Goal: Task Accomplishment & Management: Manage account settings

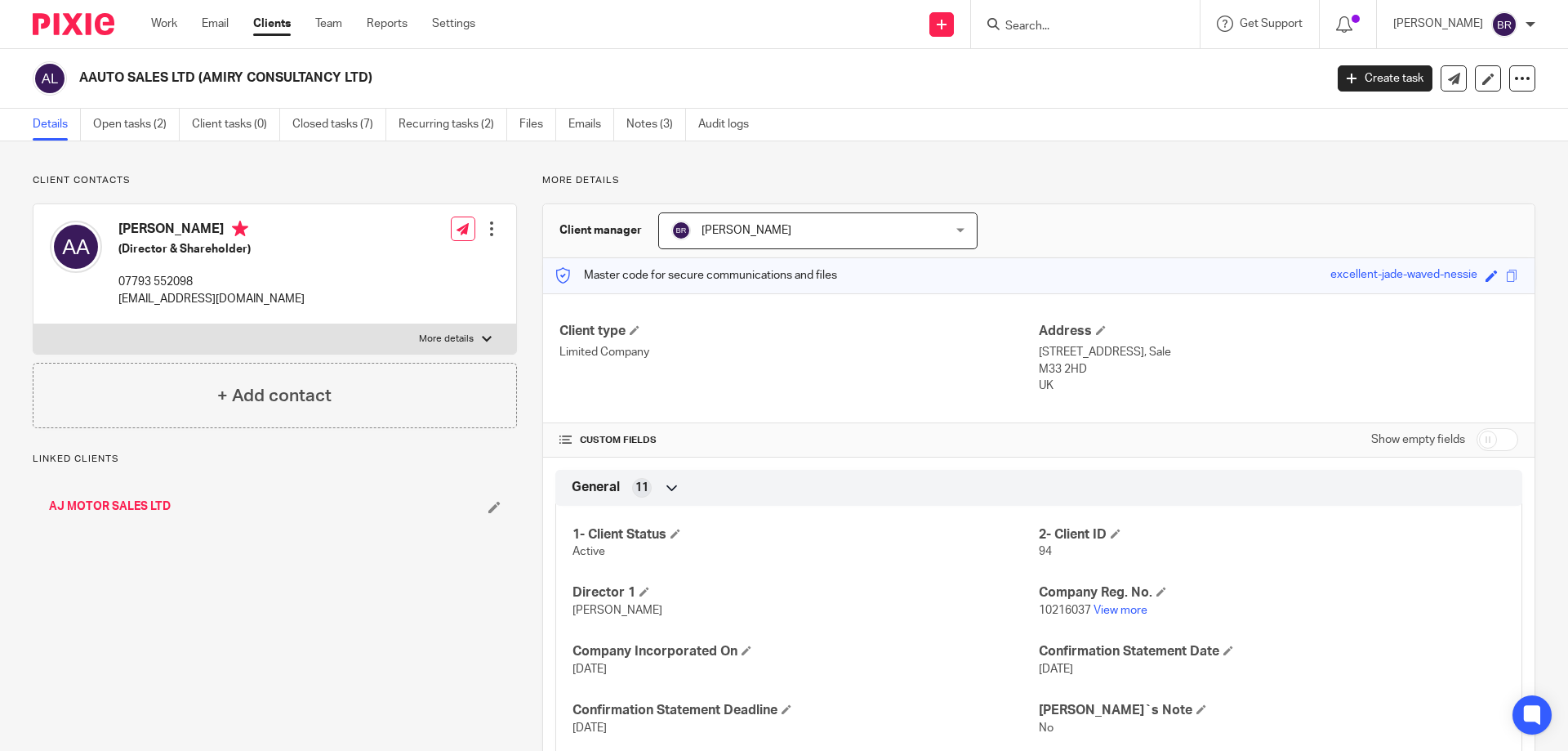
click at [278, 19] on link "Clients" at bounding box center [271, 24] width 38 height 17
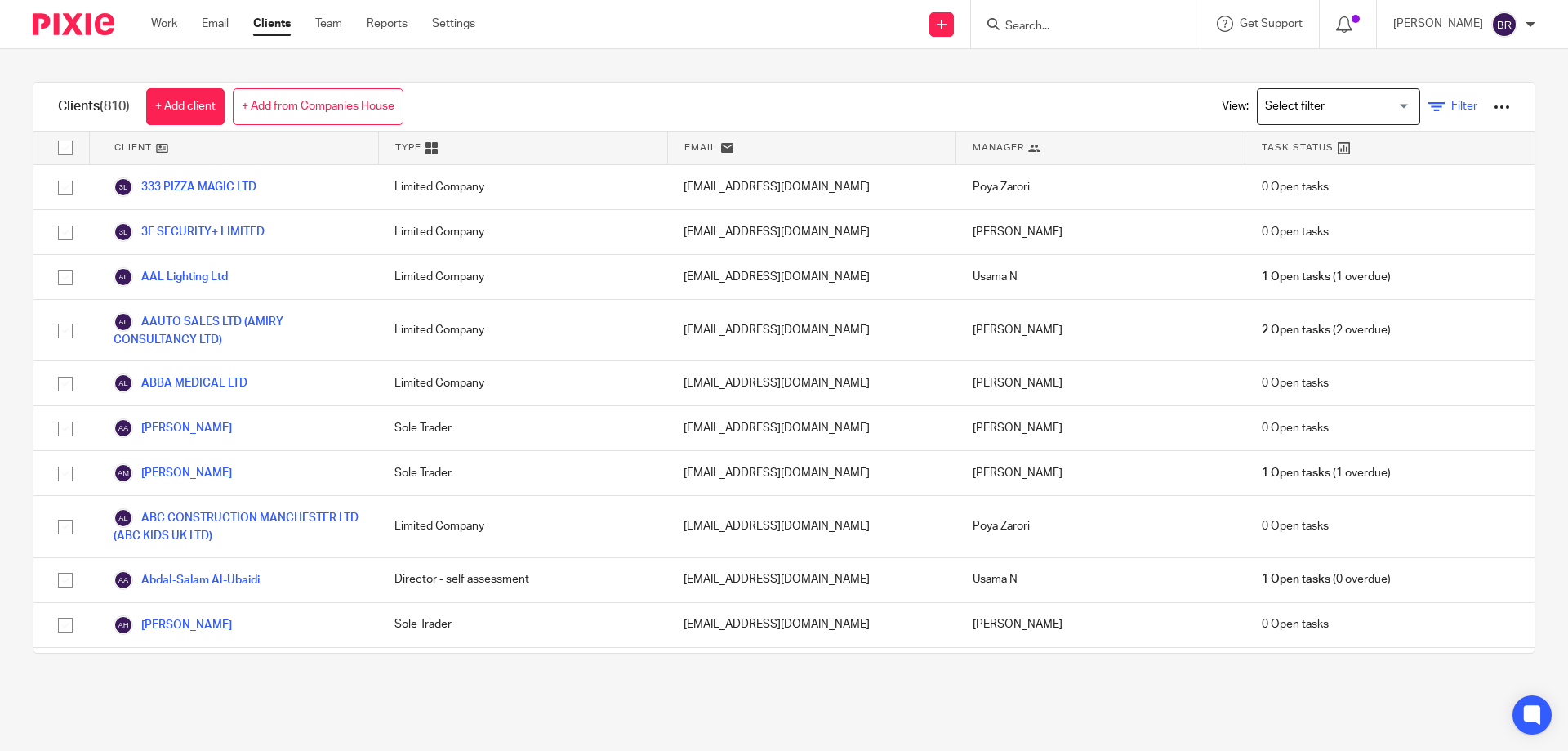
click at [1451, 108] on span "Filter" at bounding box center [1464, 105] width 26 height 11
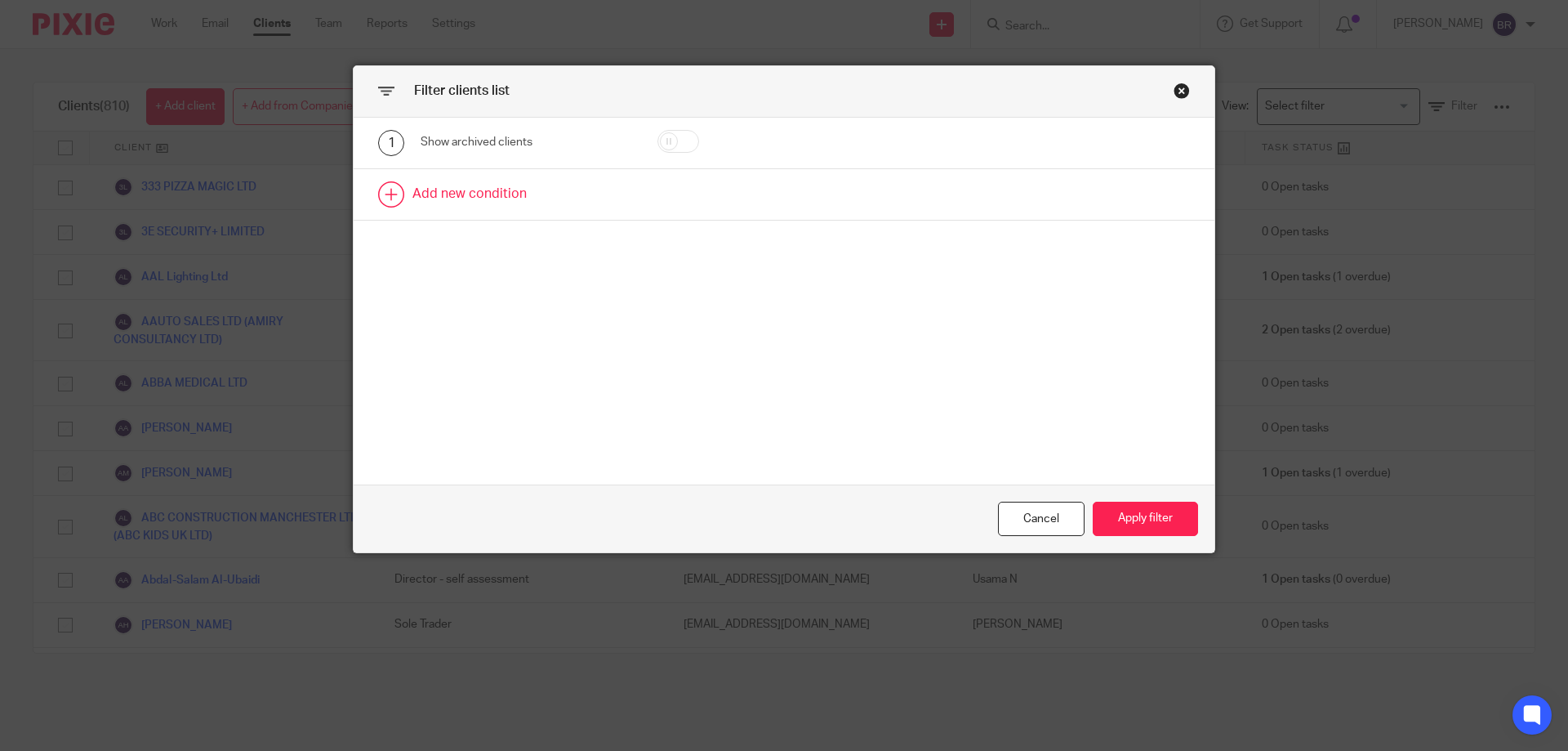
click at [501, 191] on link at bounding box center [784, 195] width 860 height 51
click at [568, 205] on div "Field" at bounding box center [513, 199] width 158 height 34
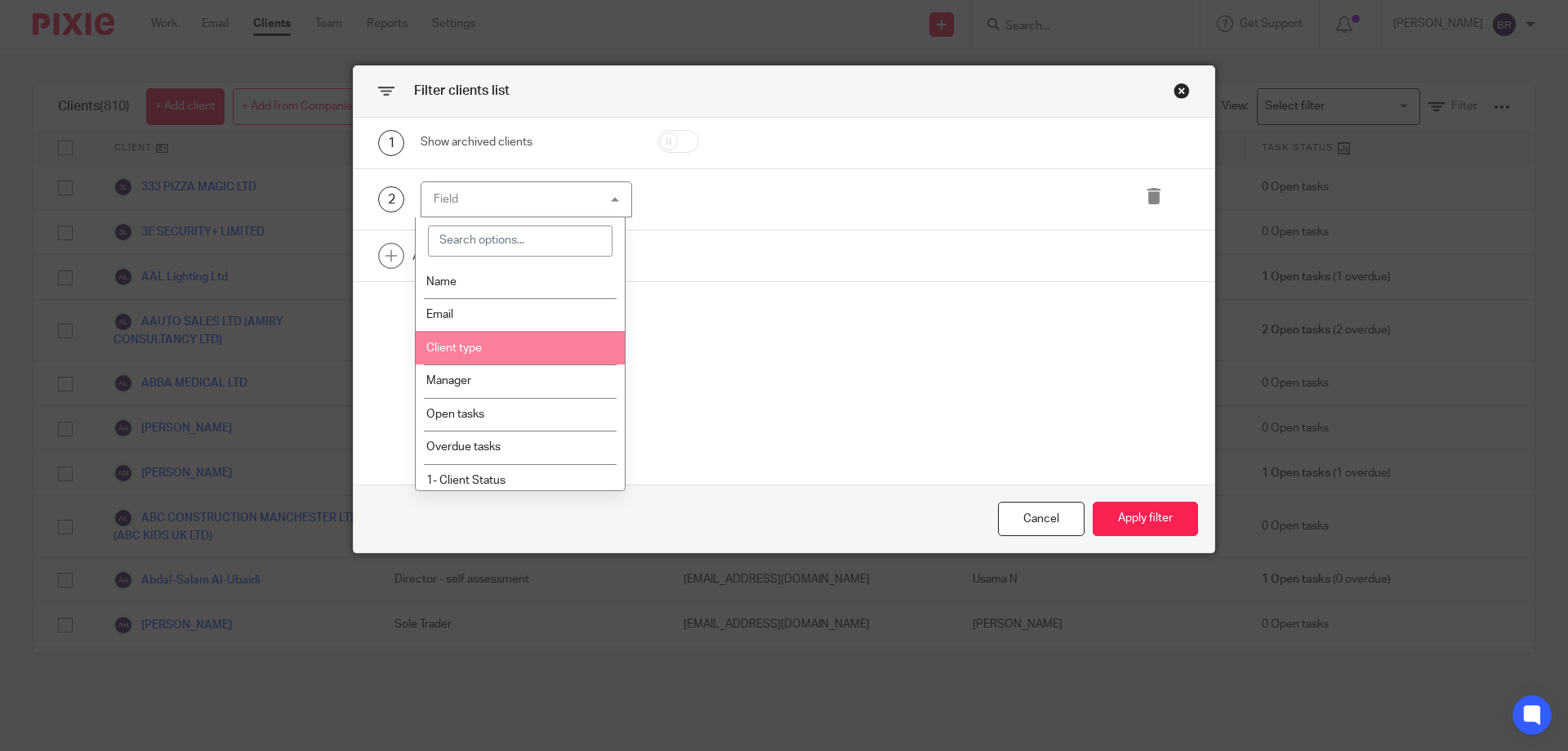
click at [544, 344] on li "Client type" at bounding box center [520, 348] width 210 height 33
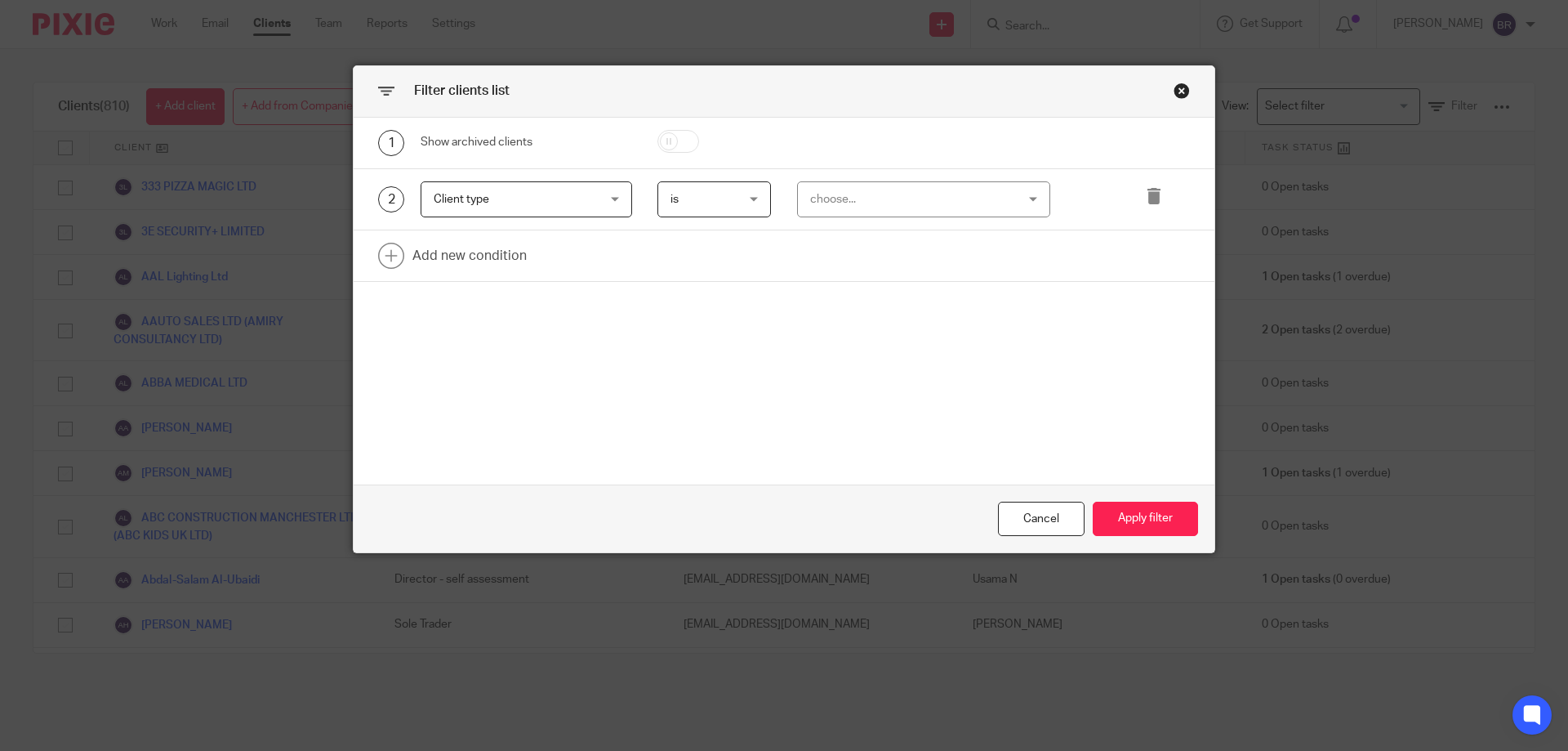
click at [852, 204] on div "choose..." at bounding box center [906, 199] width 192 height 34
click at [518, 182] on span "Client type" at bounding box center [513, 199] width 158 height 34
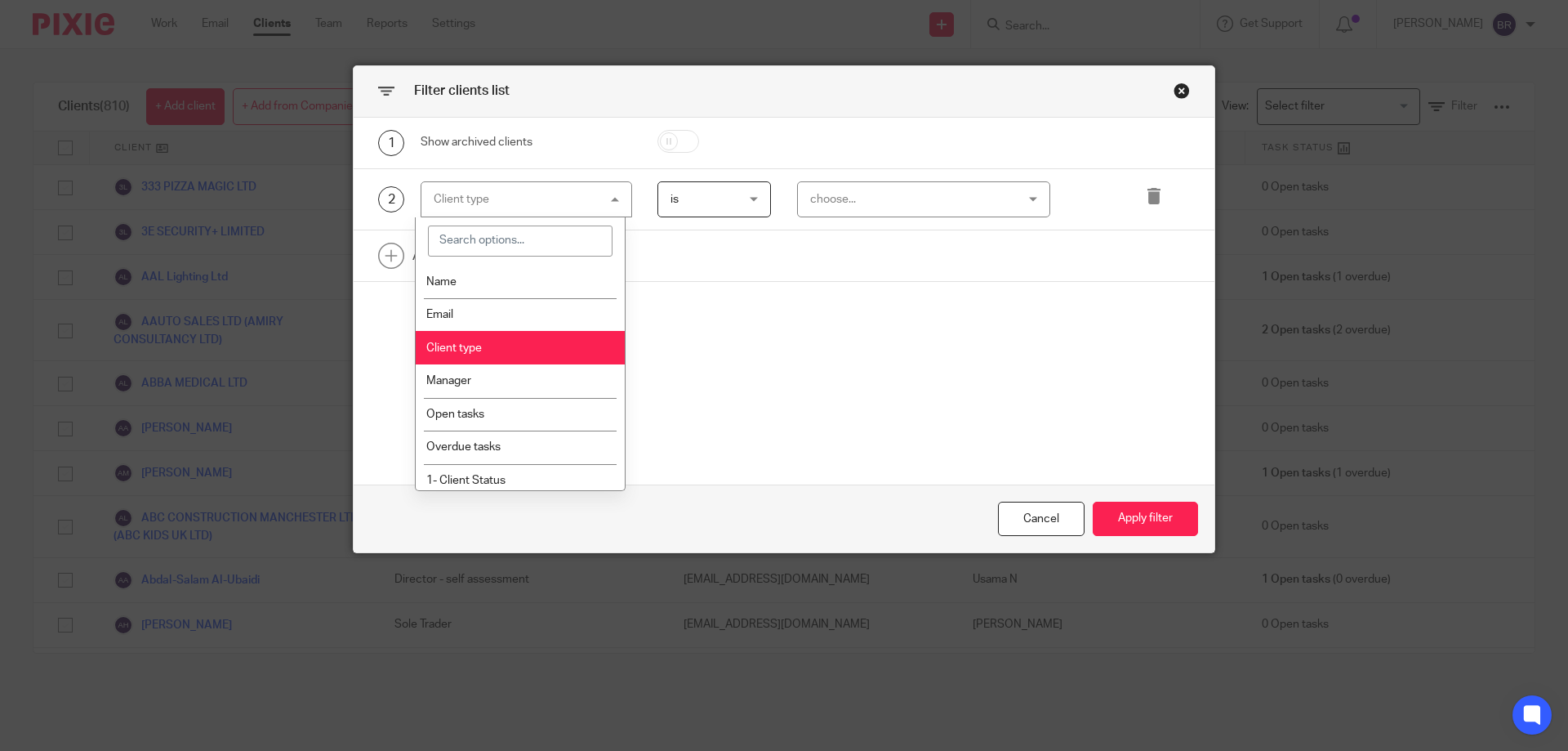
click at [522, 198] on div "Client type Client type" at bounding box center [526, 200] width 212 height 37
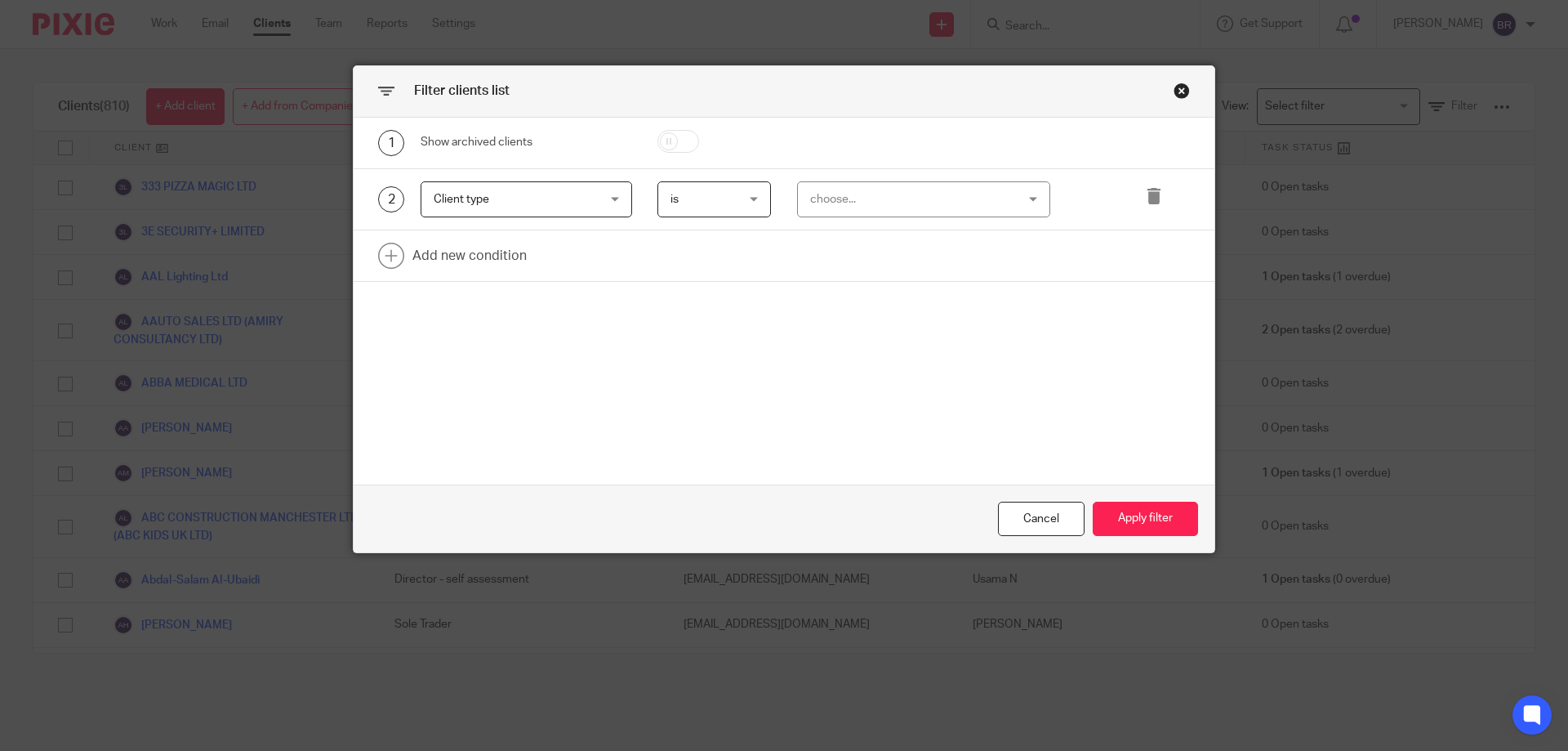
click at [527, 203] on span "Client type" at bounding box center [513, 199] width 158 height 34
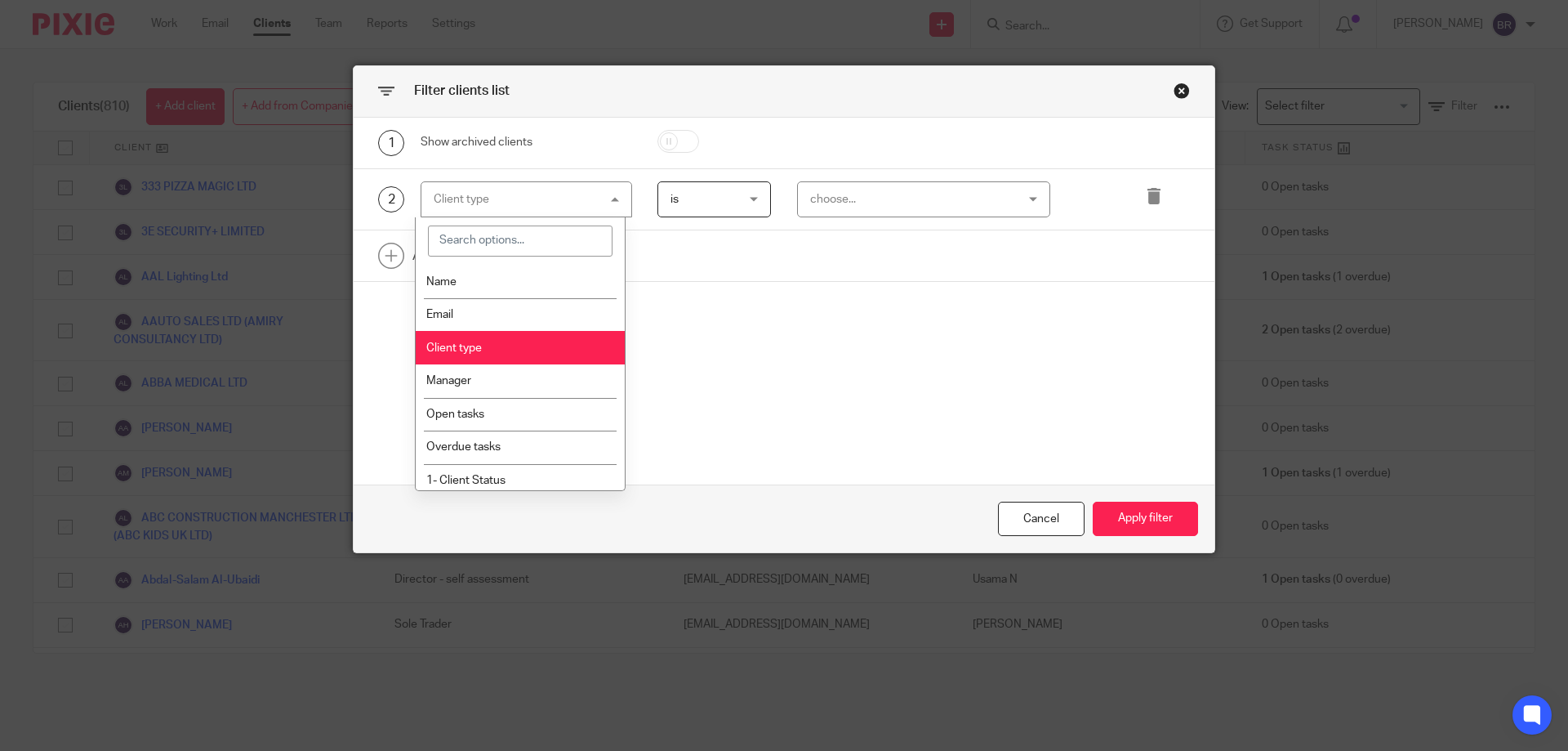
click at [496, 380] on li "Manager" at bounding box center [520, 381] width 210 height 33
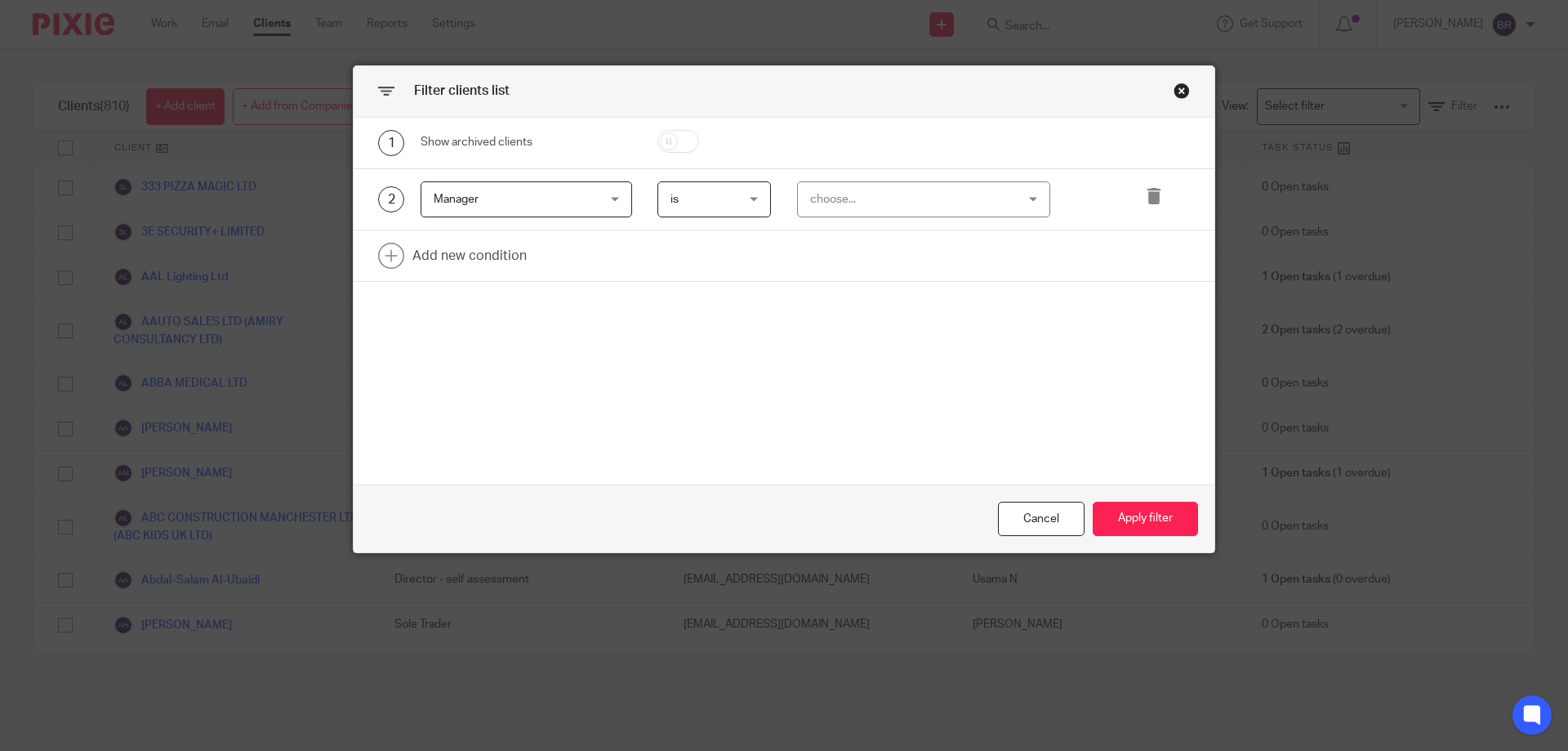
click at [852, 196] on div "choose..." at bounding box center [906, 199] width 192 height 34
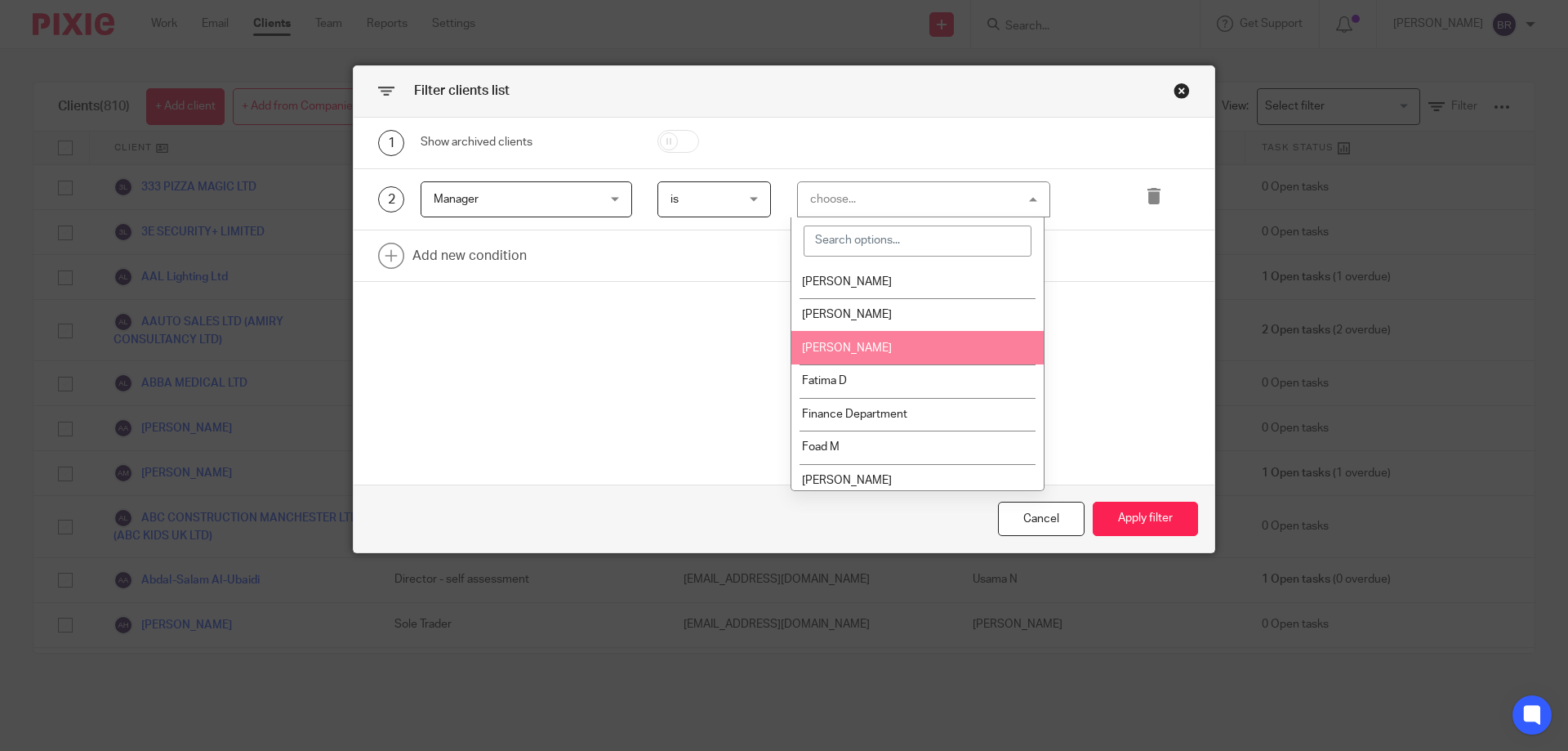
click at [900, 347] on li "[PERSON_NAME]" at bounding box center [917, 348] width 252 height 33
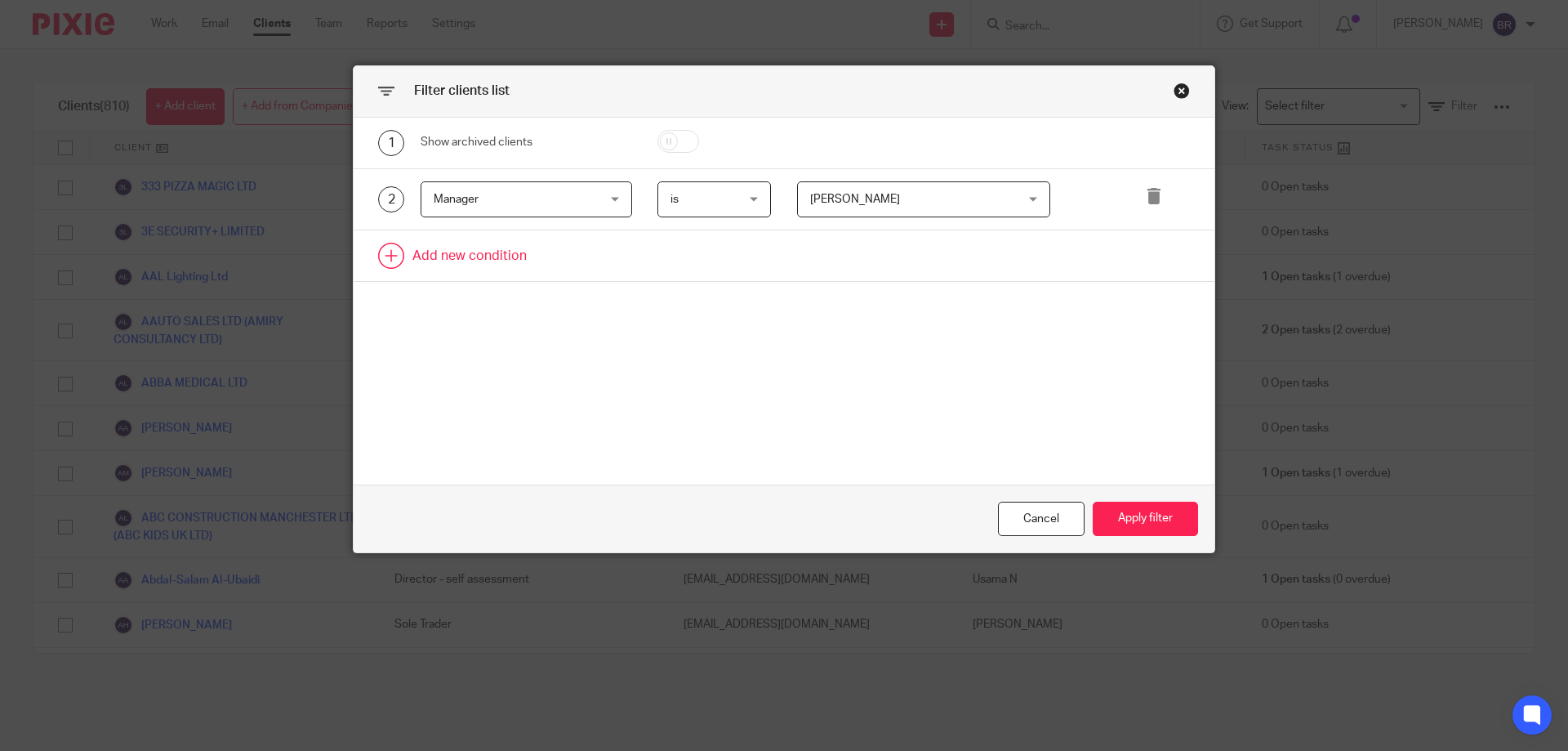
click at [496, 255] on link at bounding box center [784, 256] width 860 height 51
click at [505, 263] on div "Field" at bounding box center [513, 260] width 158 height 34
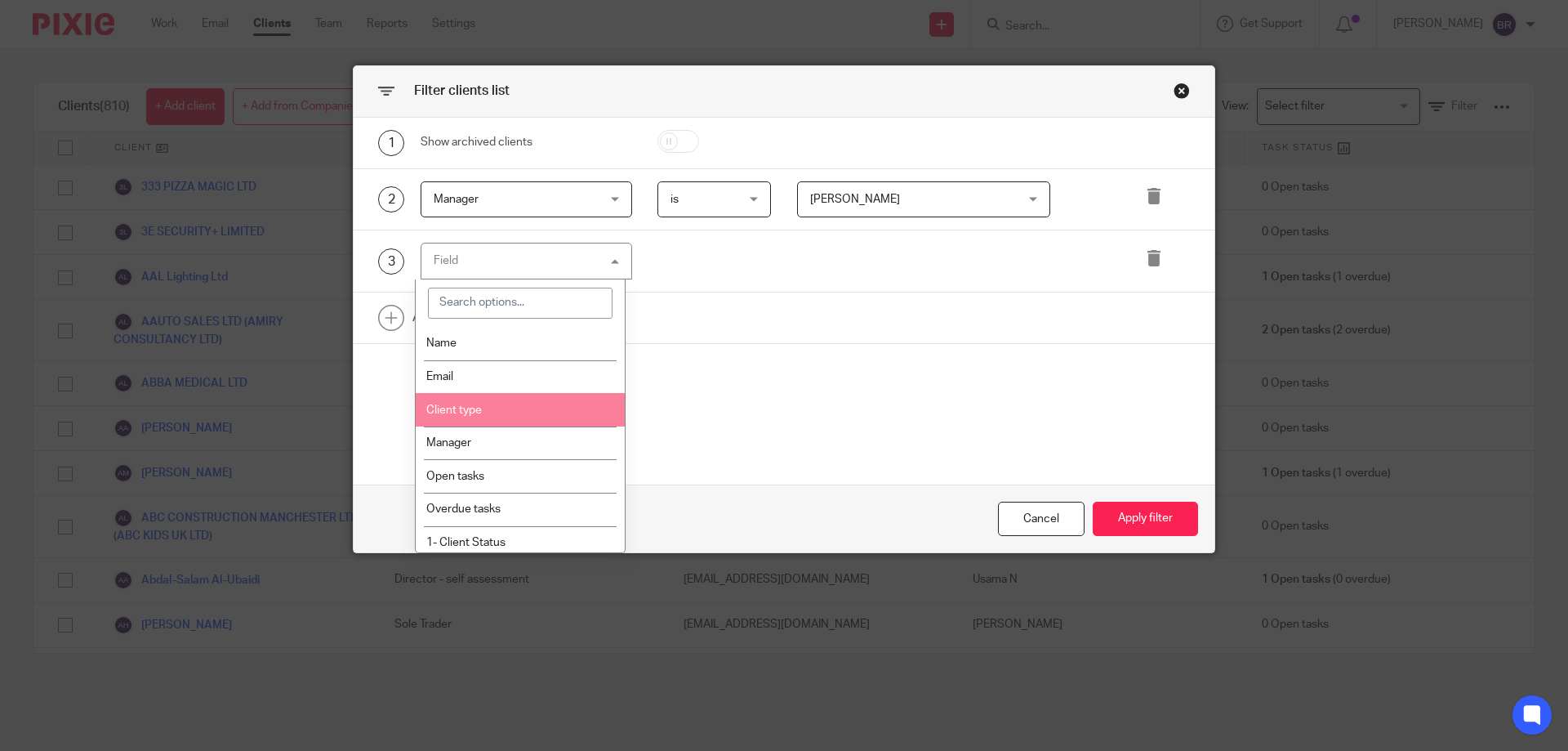
click at [539, 414] on li "Client type" at bounding box center [520, 409] width 210 height 33
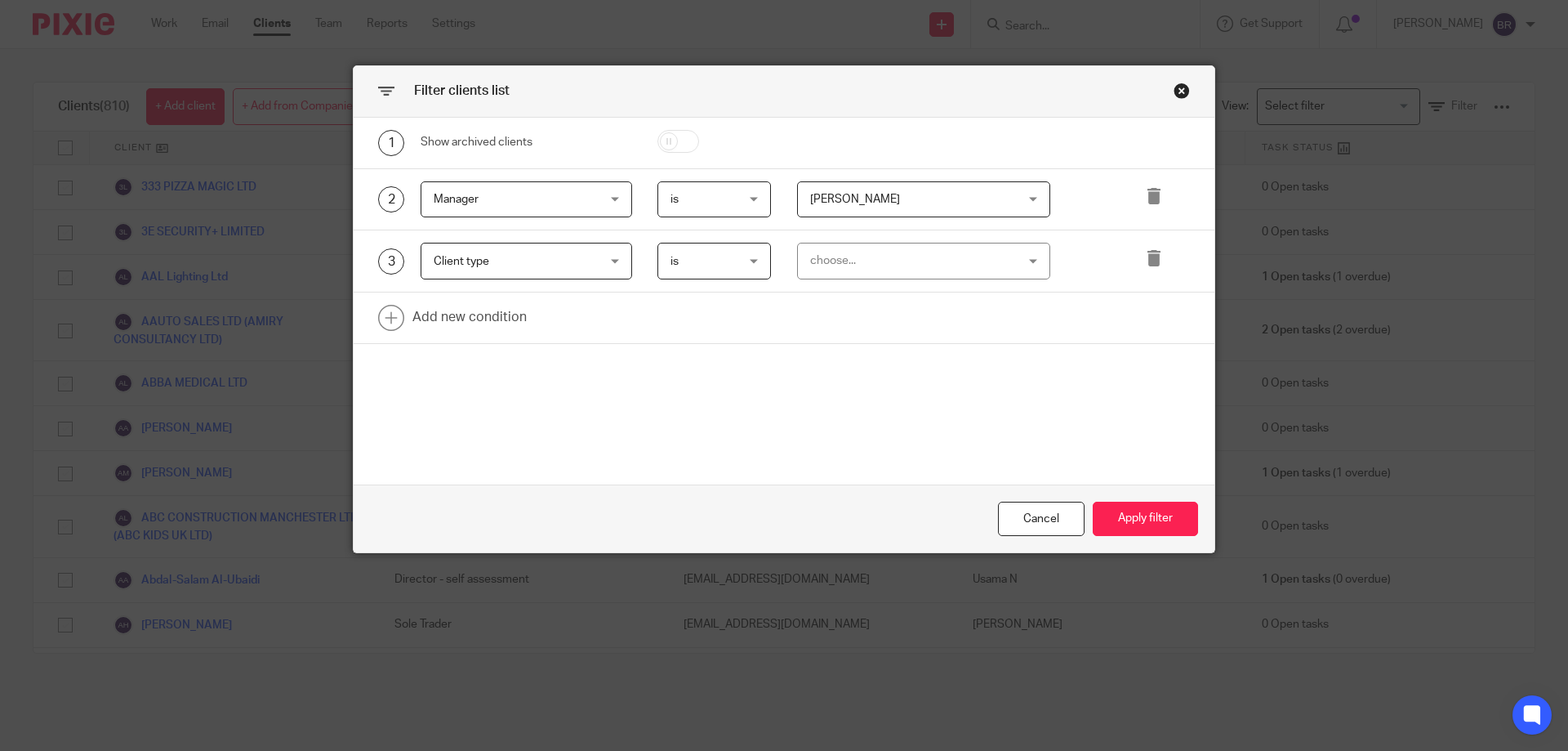
click at [895, 268] on div "choose..." at bounding box center [906, 260] width 192 height 34
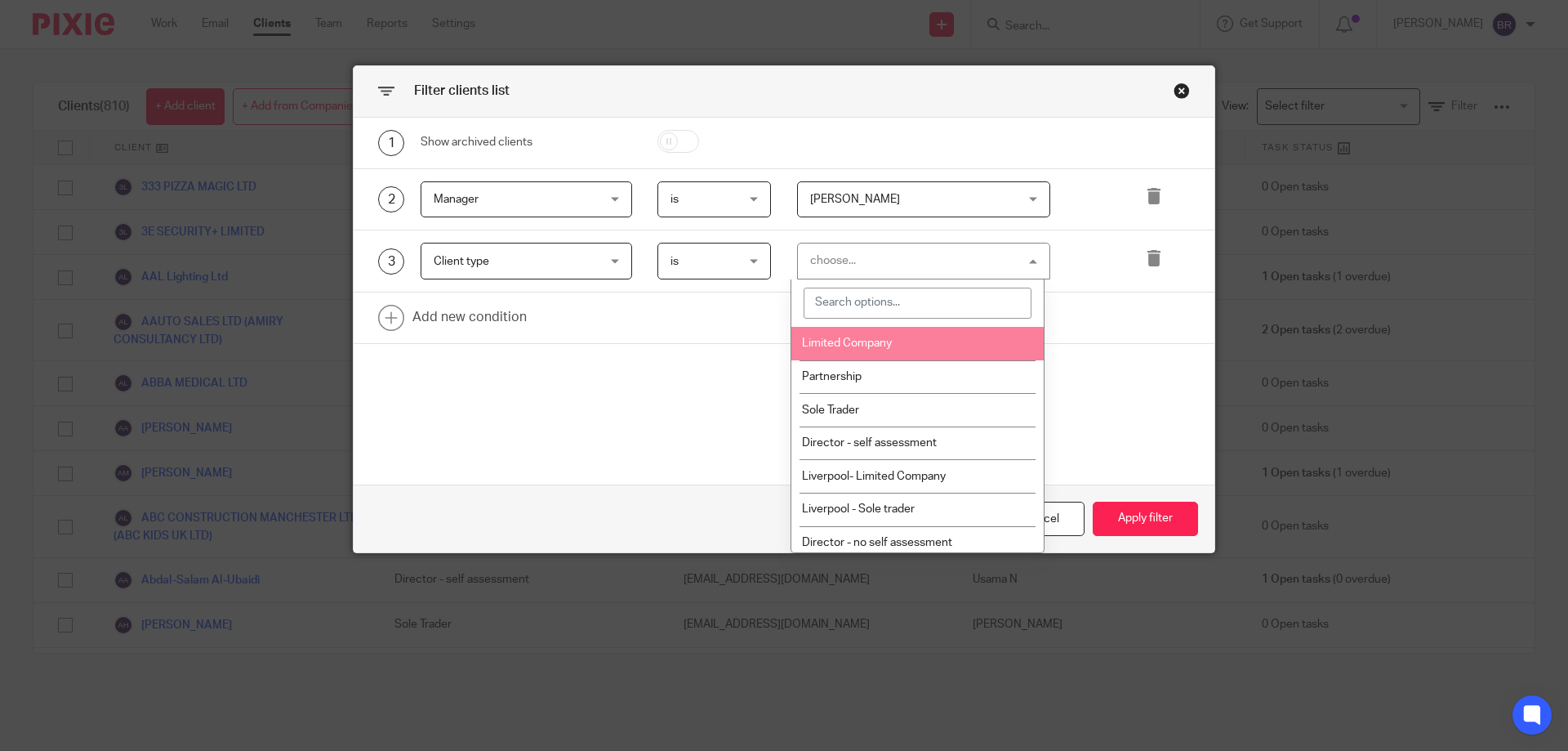
scroll to position [6, 0]
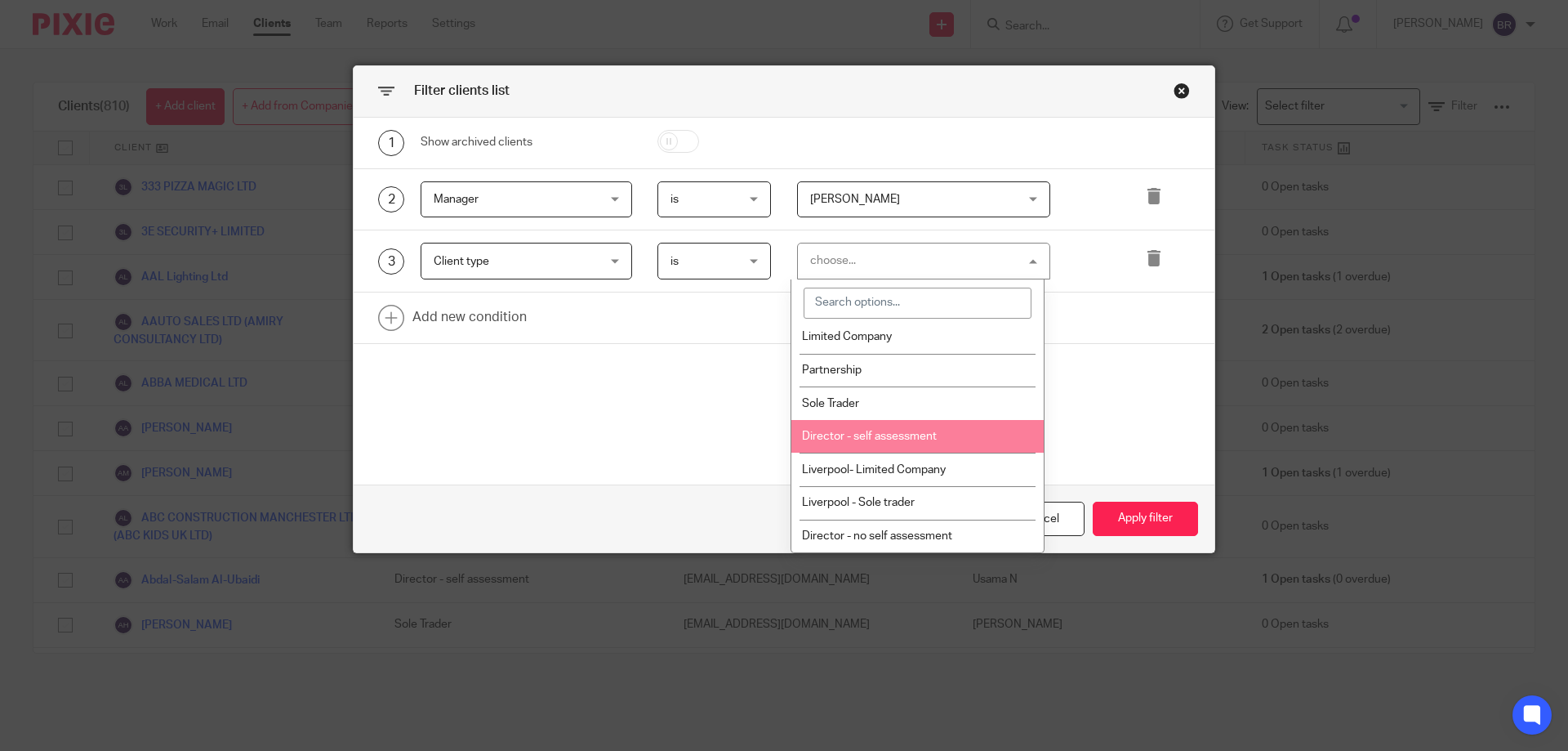
click at [984, 429] on li "Director - self assessment" at bounding box center [917, 437] width 252 height 33
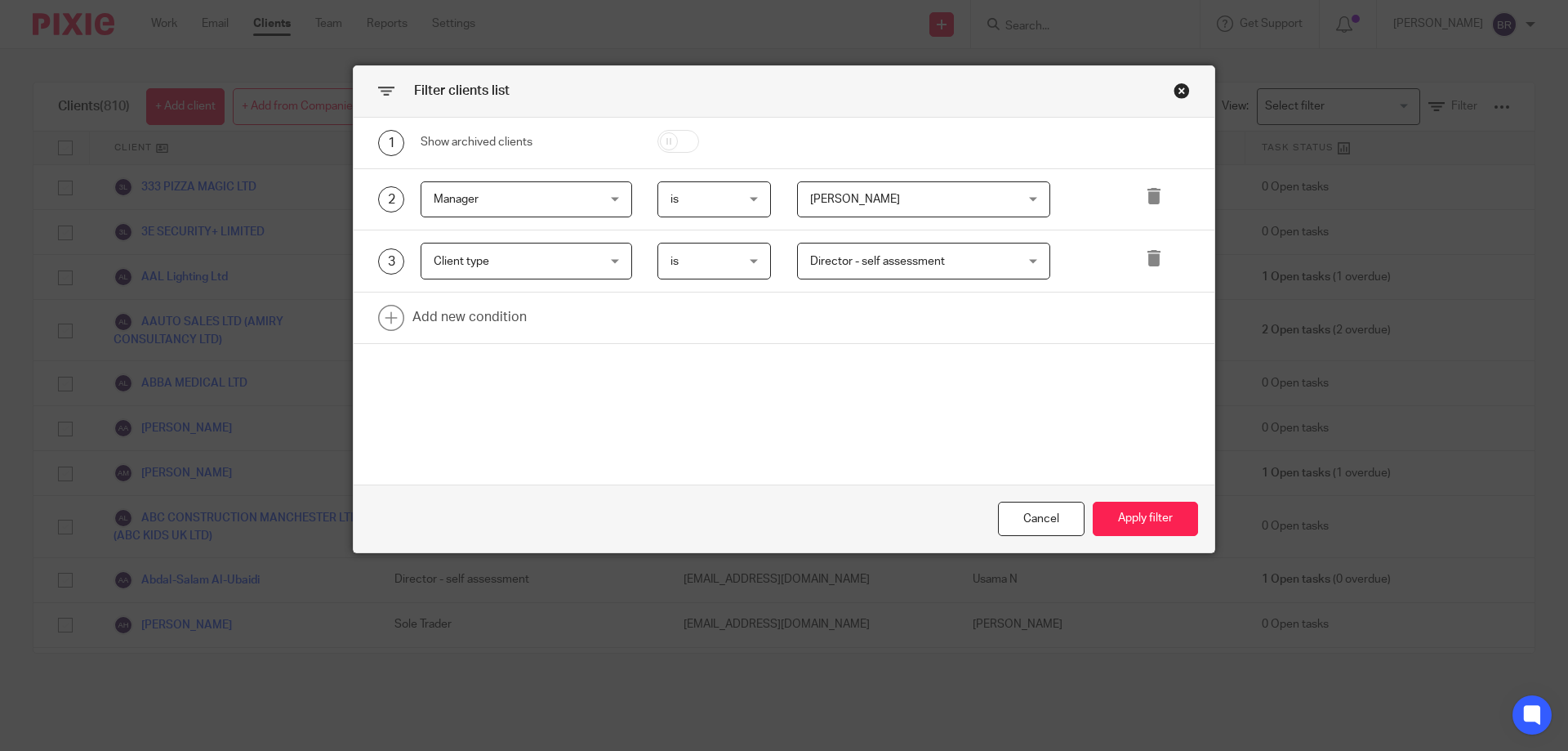
click at [543, 272] on span "Client type" at bounding box center [513, 260] width 158 height 34
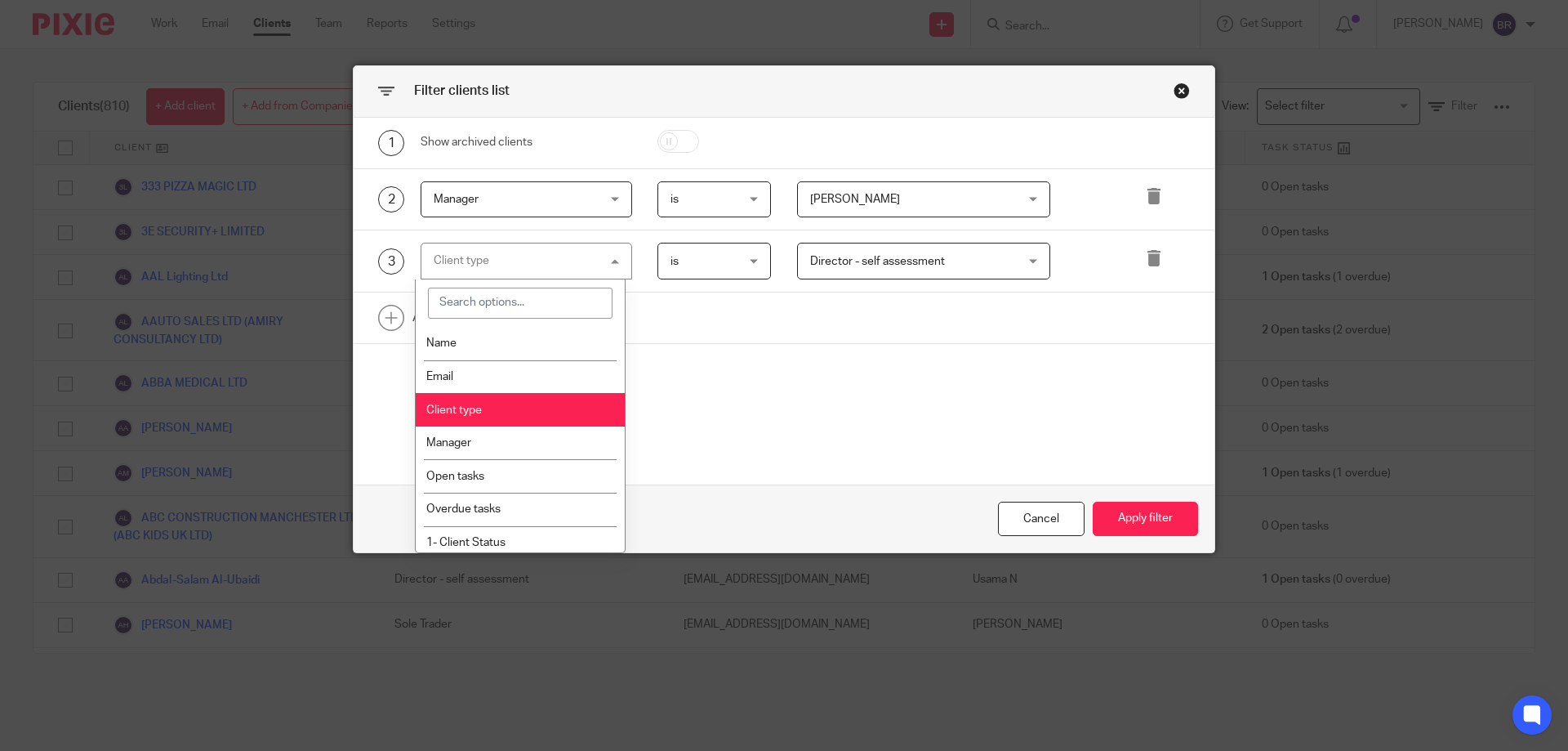
click at [543, 401] on li "Client type" at bounding box center [520, 409] width 210 height 33
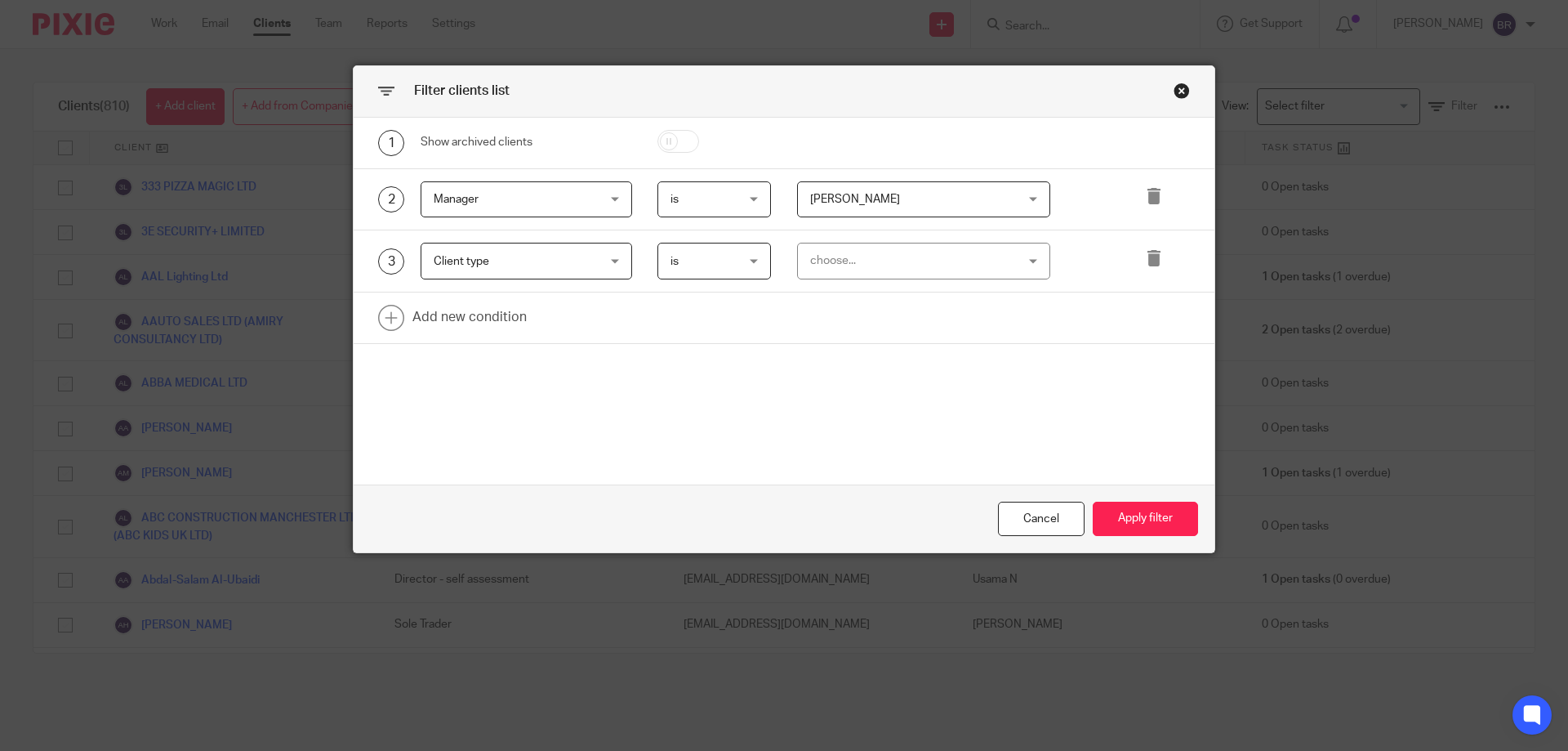
click at [820, 257] on div "choose..." at bounding box center [906, 260] width 192 height 34
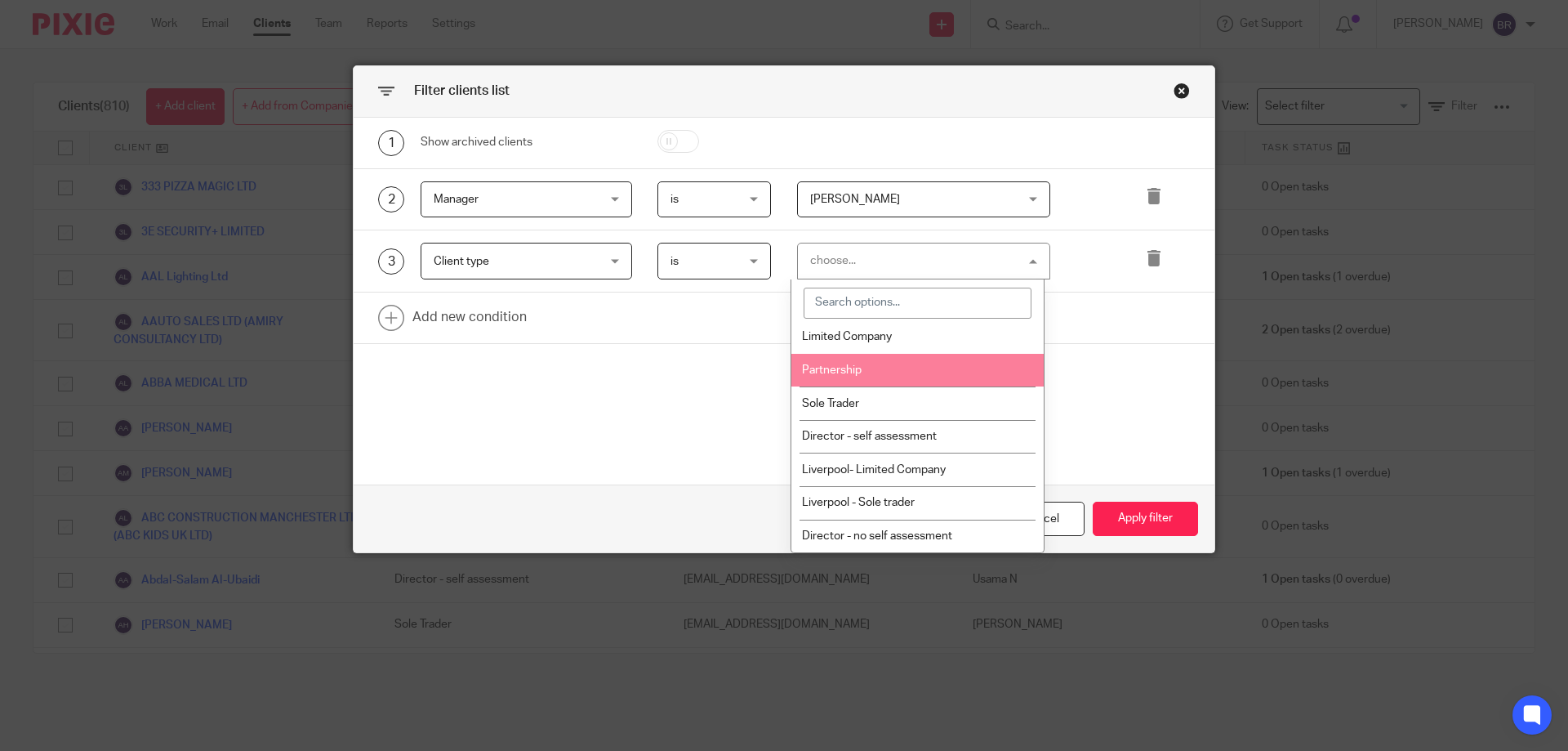
click at [906, 326] on div at bounding box center [917, 303] width 252 height 47
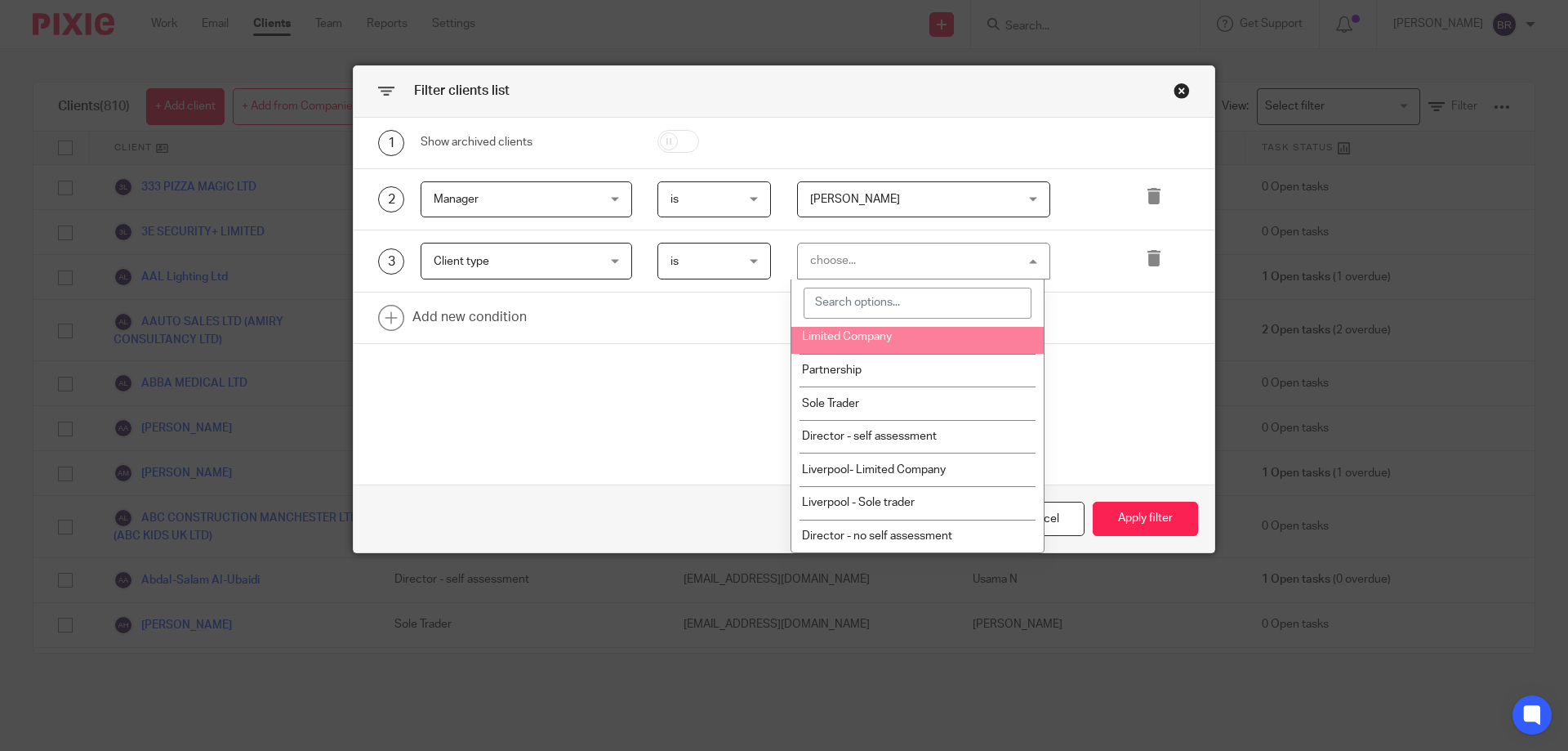
click at [915, 342] on li "Limited Company" at bounding box center [917, 337] width 252 height 33
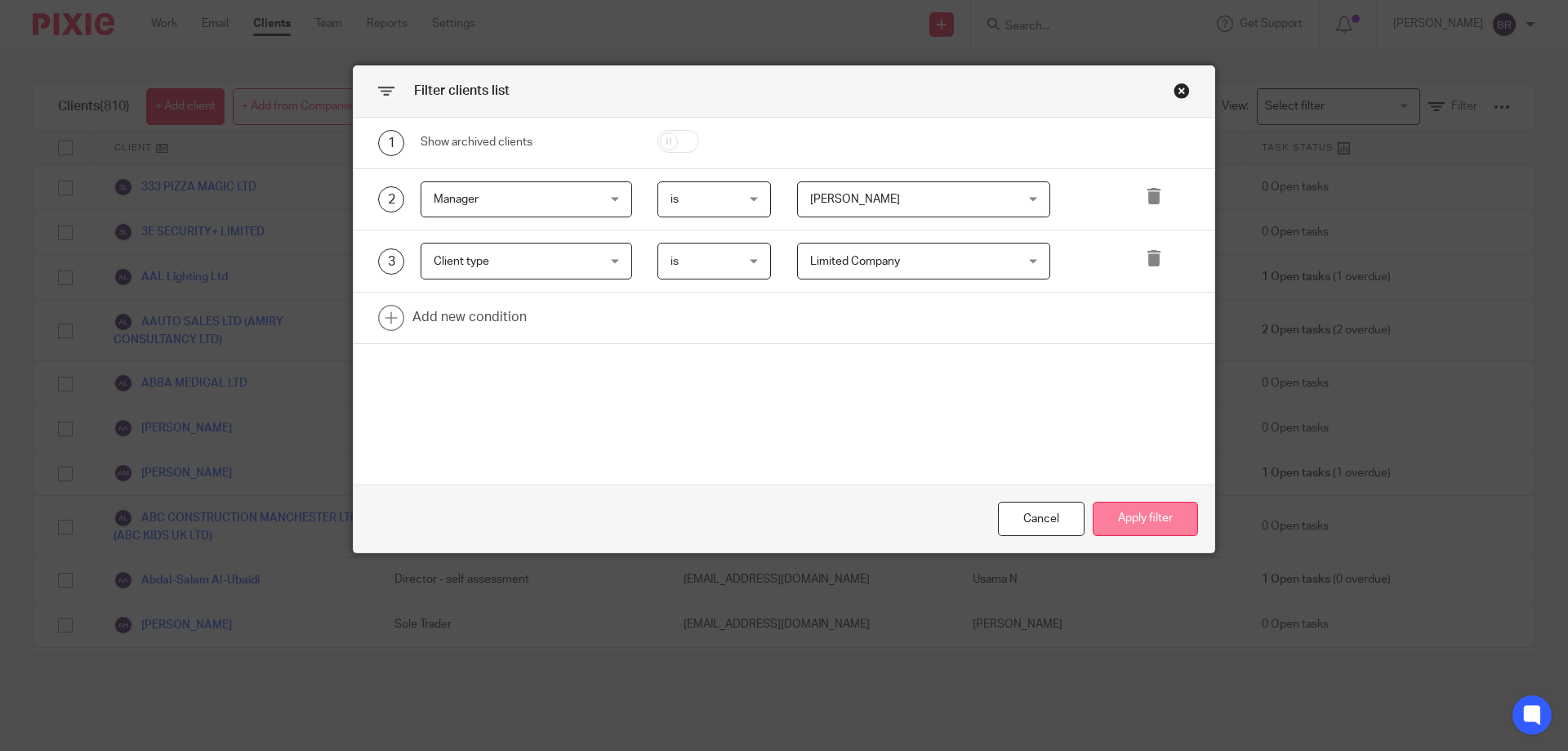
click at [1154, 514] on button "Apply filter" at bounding box center [1146, 519] width 105 height 35
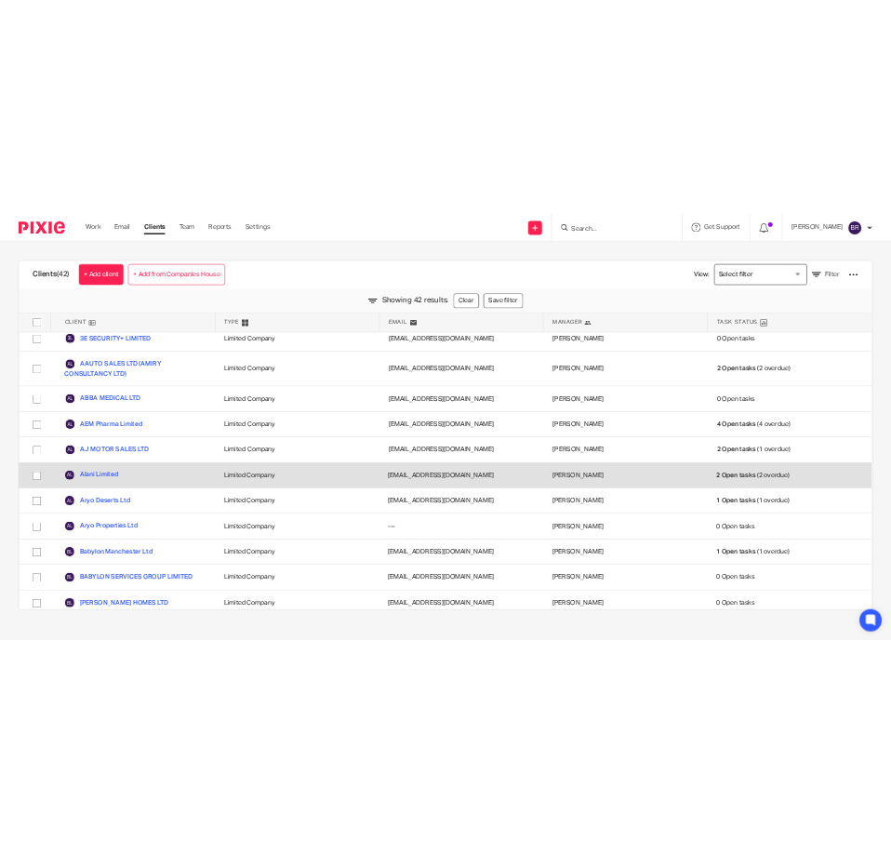
scroll to position [0, 0]
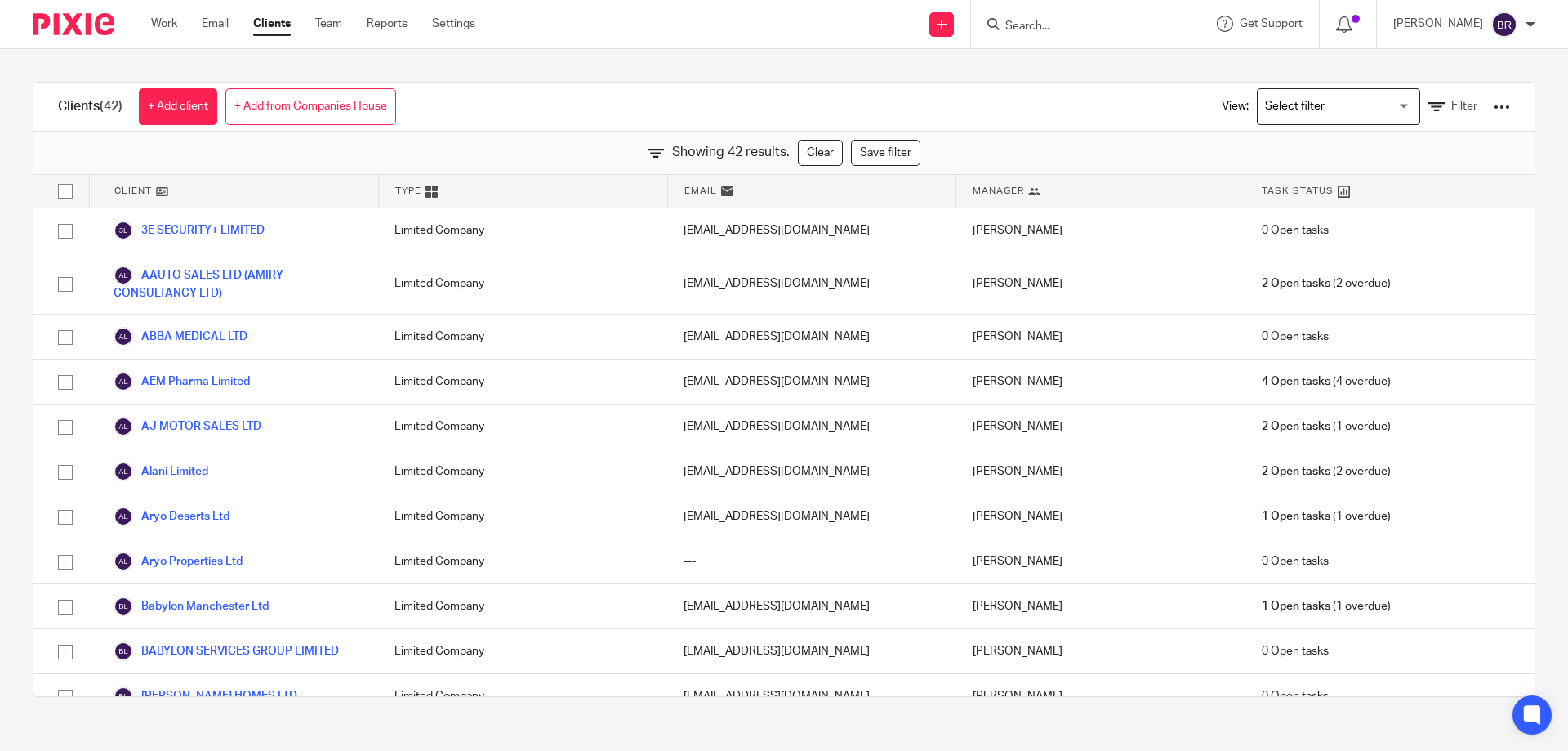
drag, startPoint x: 1192, startPoint y: 129, endPoint x: 869, endPoint y: 54, distance: 331.6
click at [869, 54] on div "Clients (42) + Add client + Add from Companies House View: Loading... Filter Sh…" at bounding box center [784, 389] width 1568 height 681
click at [1493, 110] on div at bounding box center [1501, 107] width 17 height 17
click at [1419, 185] on link "Export clients to CSV file" at bounding box center [1370, 193] width 227 height 25
click at [1493, 104] on div at bounding box center [1501, 107] width 17 height 17
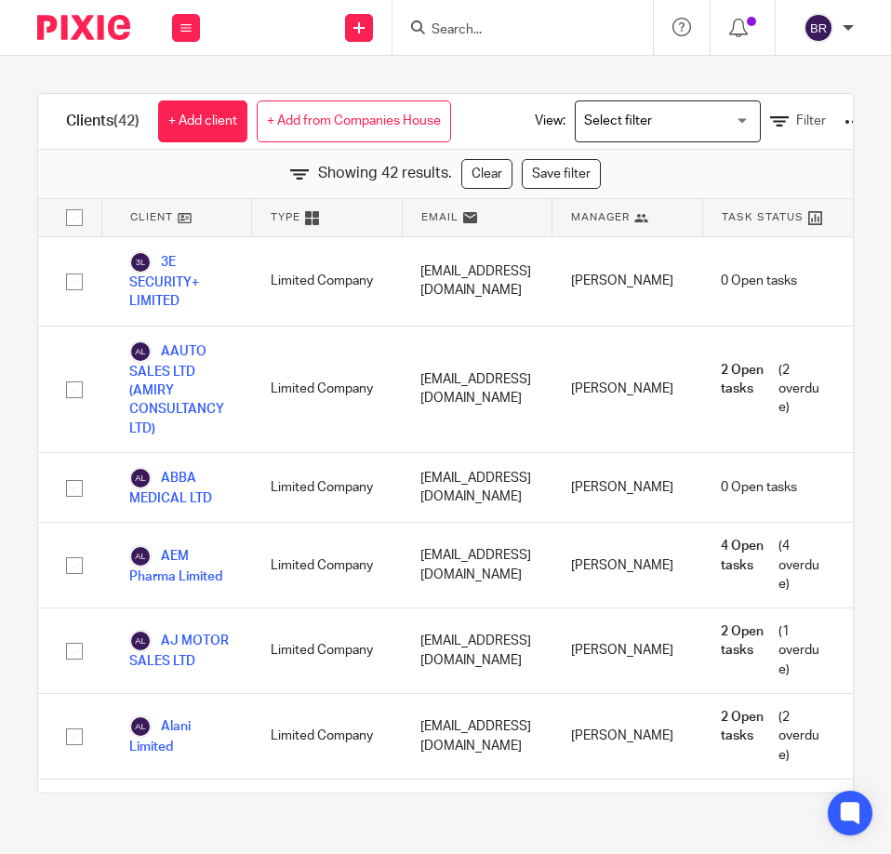
click at [559, 38] on input "Search" at bounding box center [513, 30] width 167 height 17
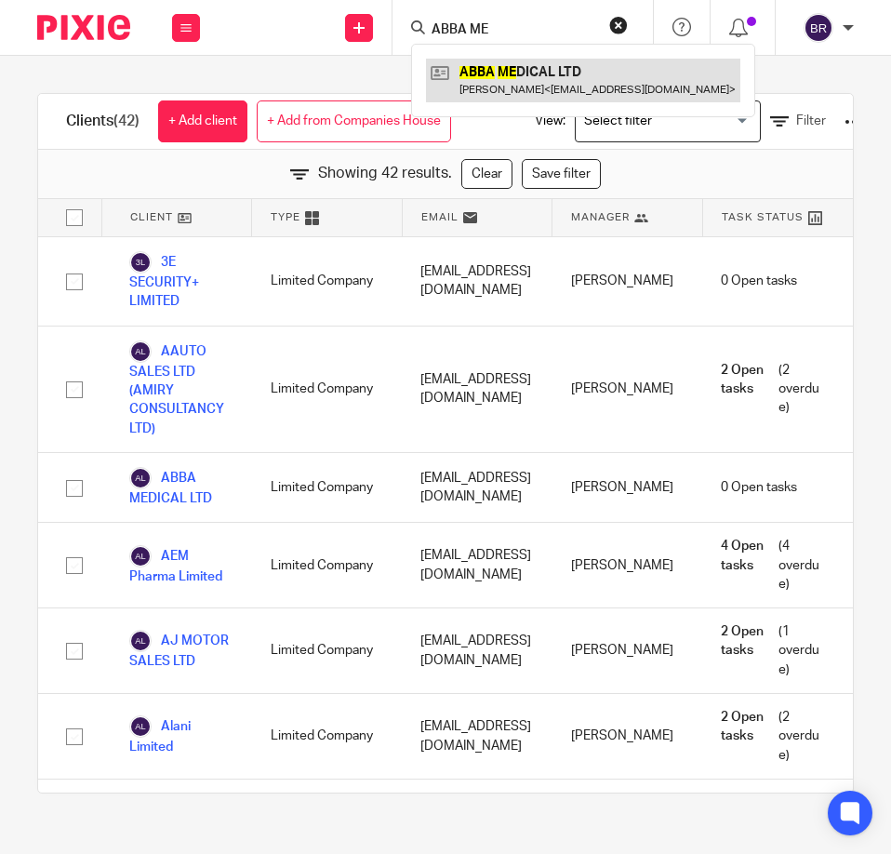
type input "ABBA ME"
click at [569, 97] on link at bounding box center [583, 80] width 314 height 43
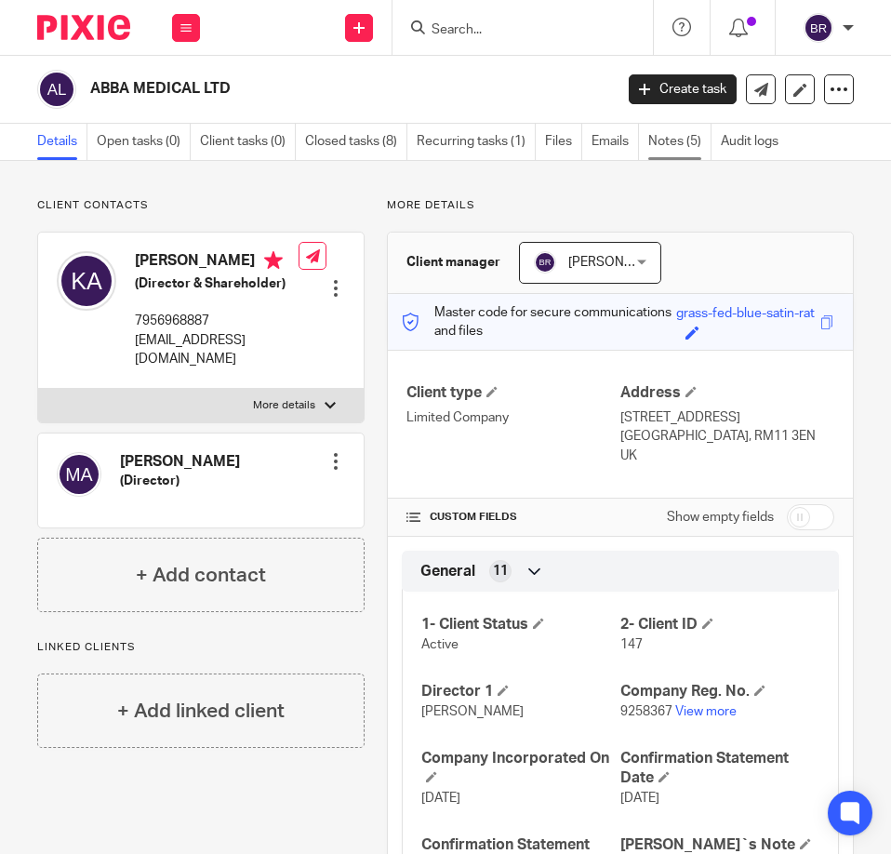
click at [650, 136] on link "Notes (5)" at bounding box center [679, 142] width 63 height 36
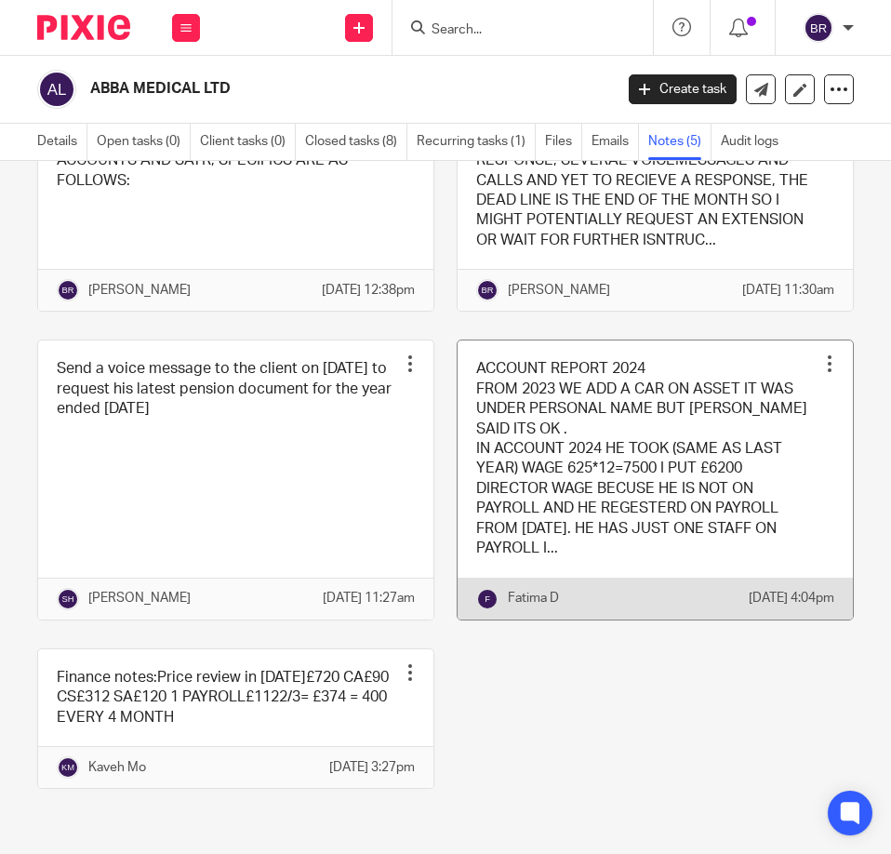
scroll to position [236, 0]
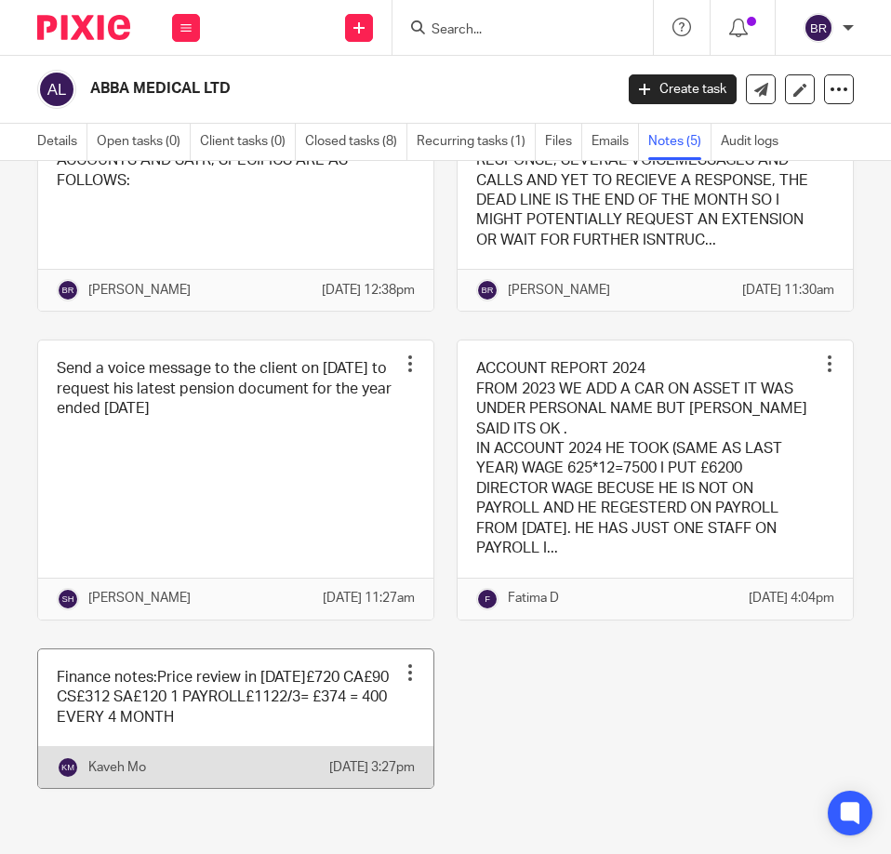
click at [364, 699] on link at bounding box center [235, 718] width 395 height 139
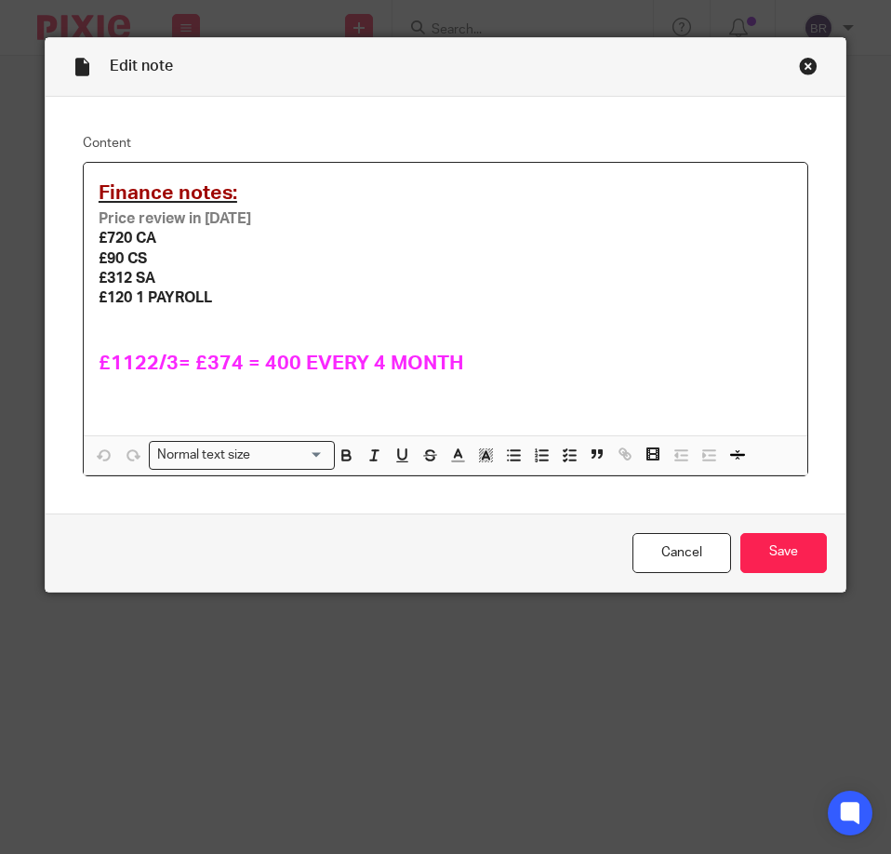
click at [802, 64] on div "Close this dialog window" at bounding box center [808, 66] width 19 height 19
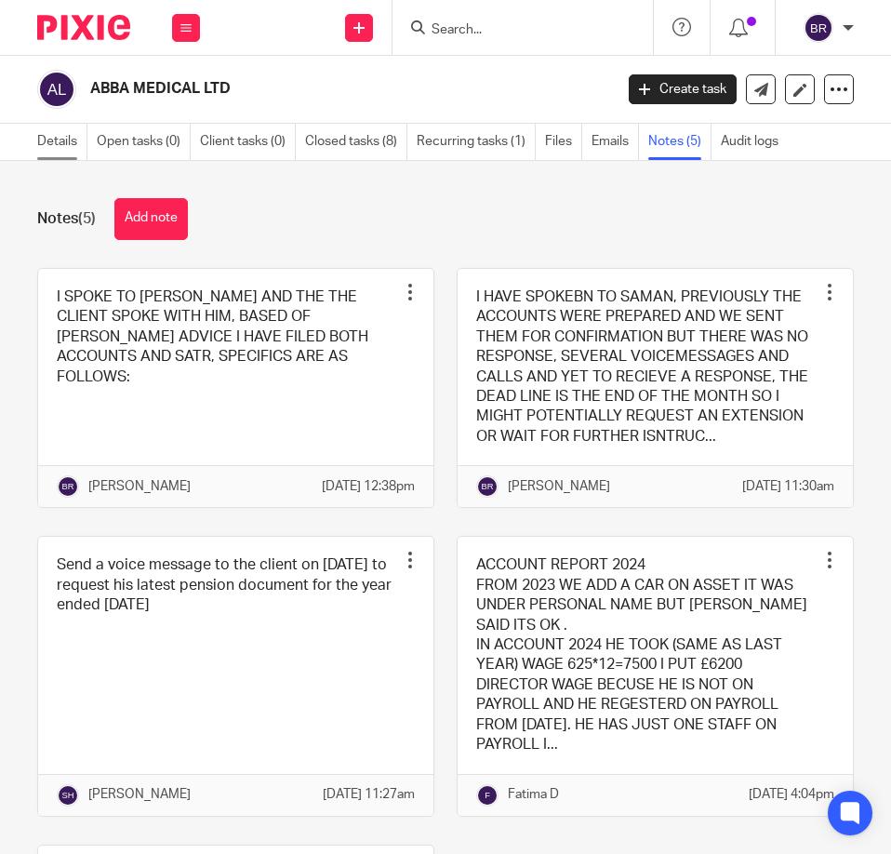
click at [44, 134] on link "Details" at bounding box center [62, 142] width 50 height 36
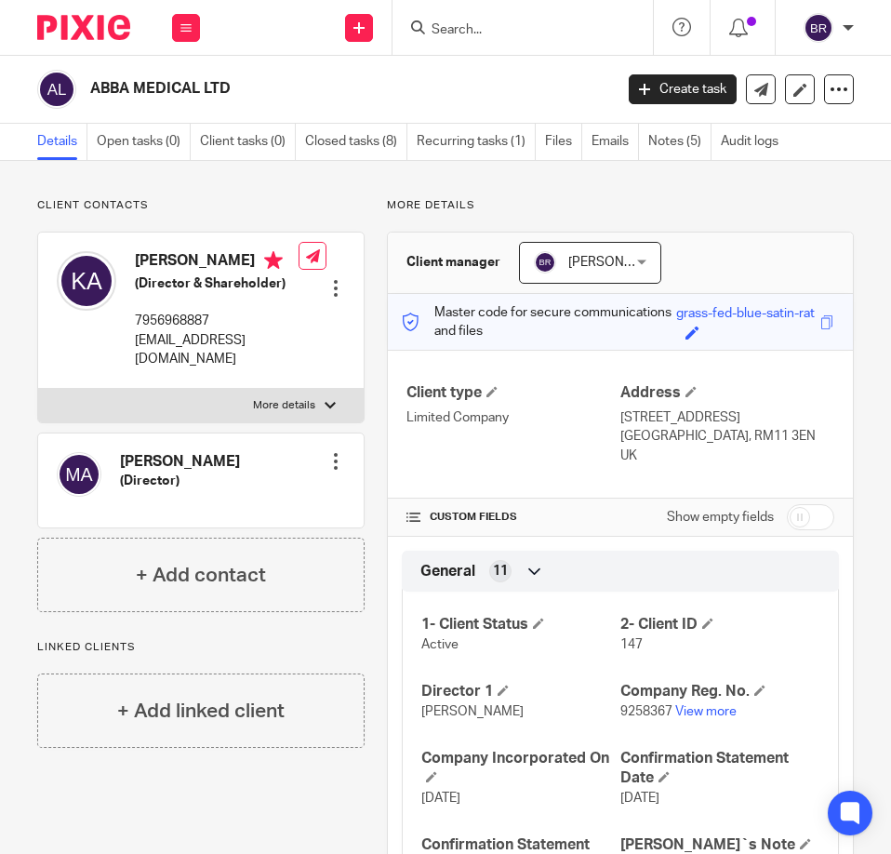
click at [546, 19] on form at bounding box center [529, 27] width 198 height 23
click at [460, 29] on input "Search" at bounding box center [513, 30] width 167 height 17
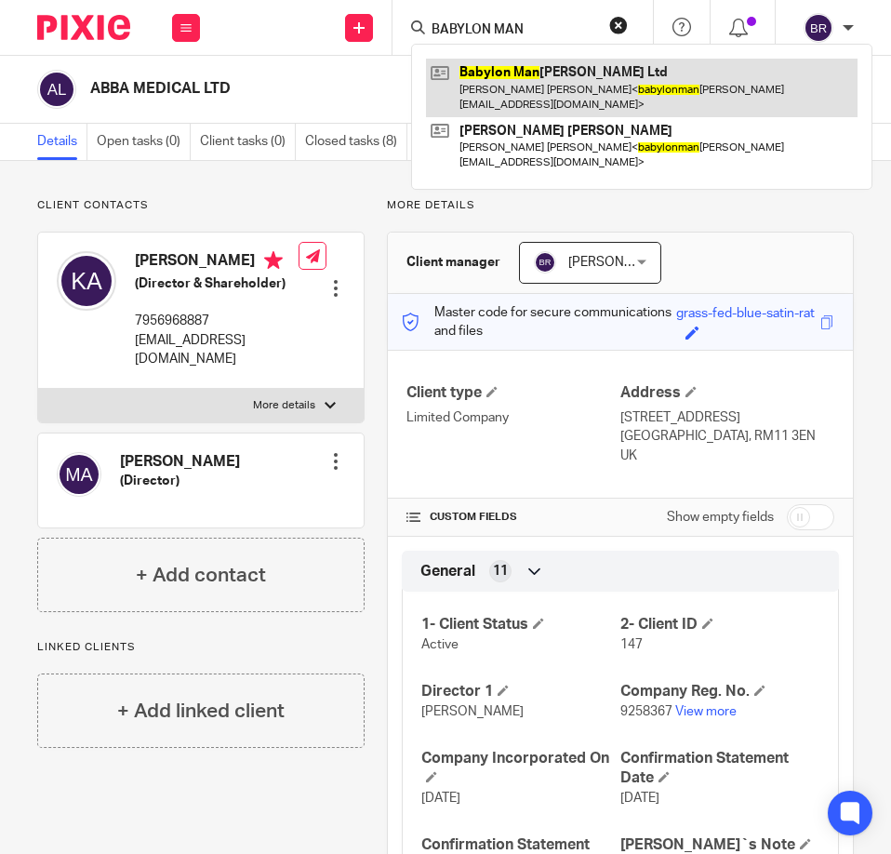
type input "BABYLON MAN"
click at [494, 70] on link at bounding box center [642, 88] width 432 height 58
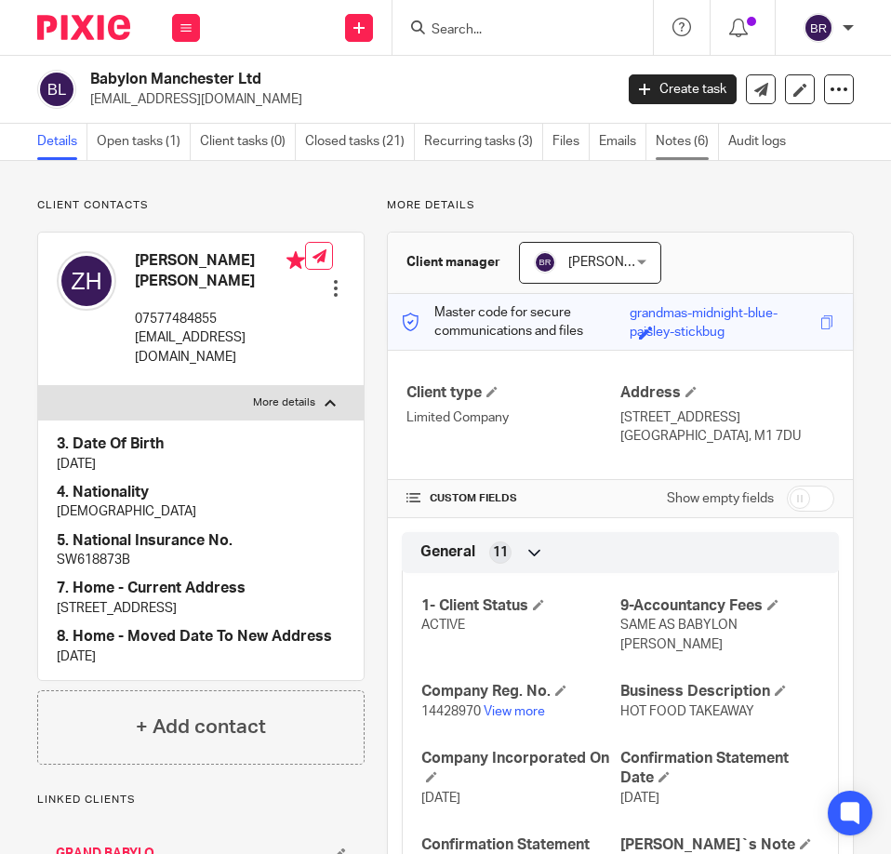
click at [672, 139] on link "Notes (6)" at bounding box center [687, 142] width 63 height 36
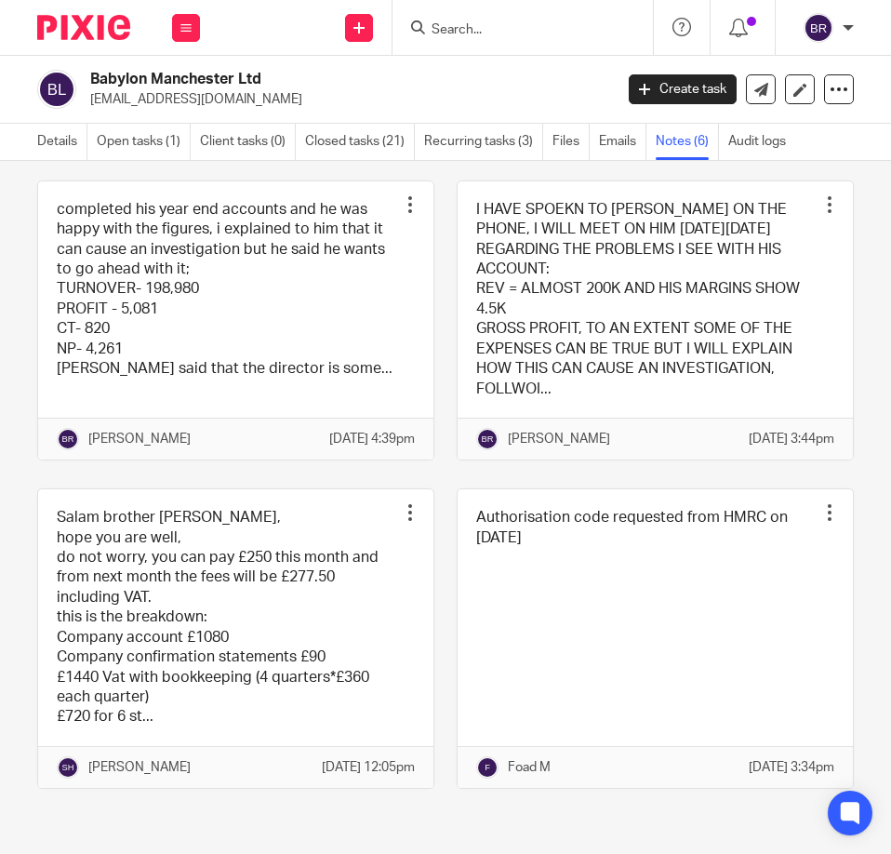
scroll to position [435, 0]
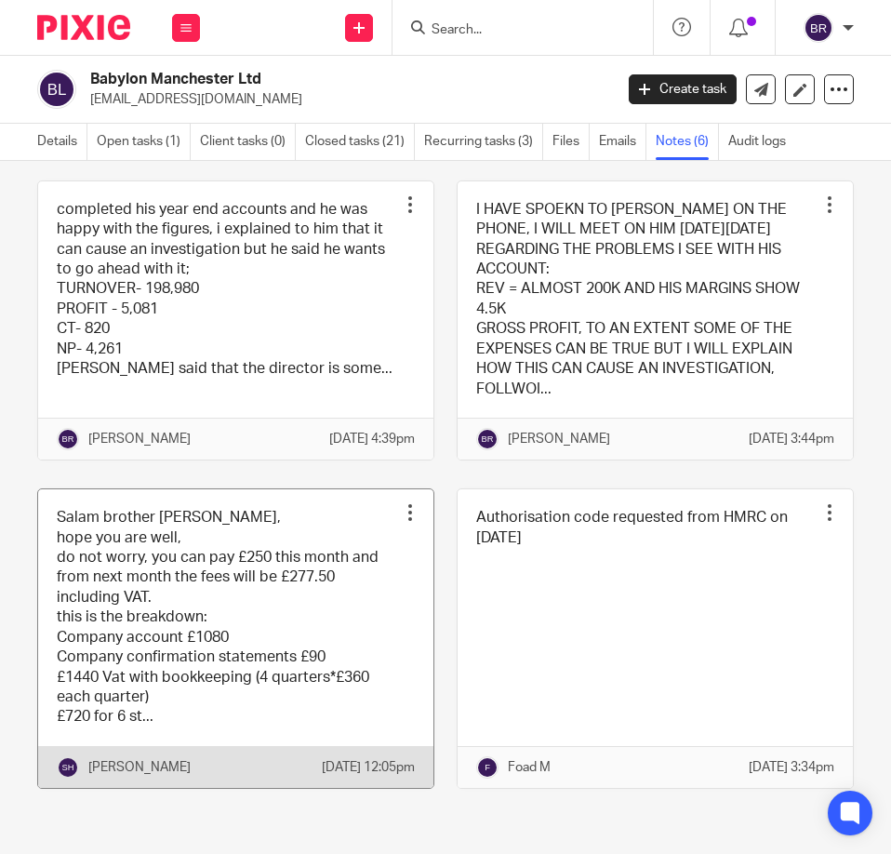
click at [283, 632] on link at bounding box center [235, 638] width 395 height 299
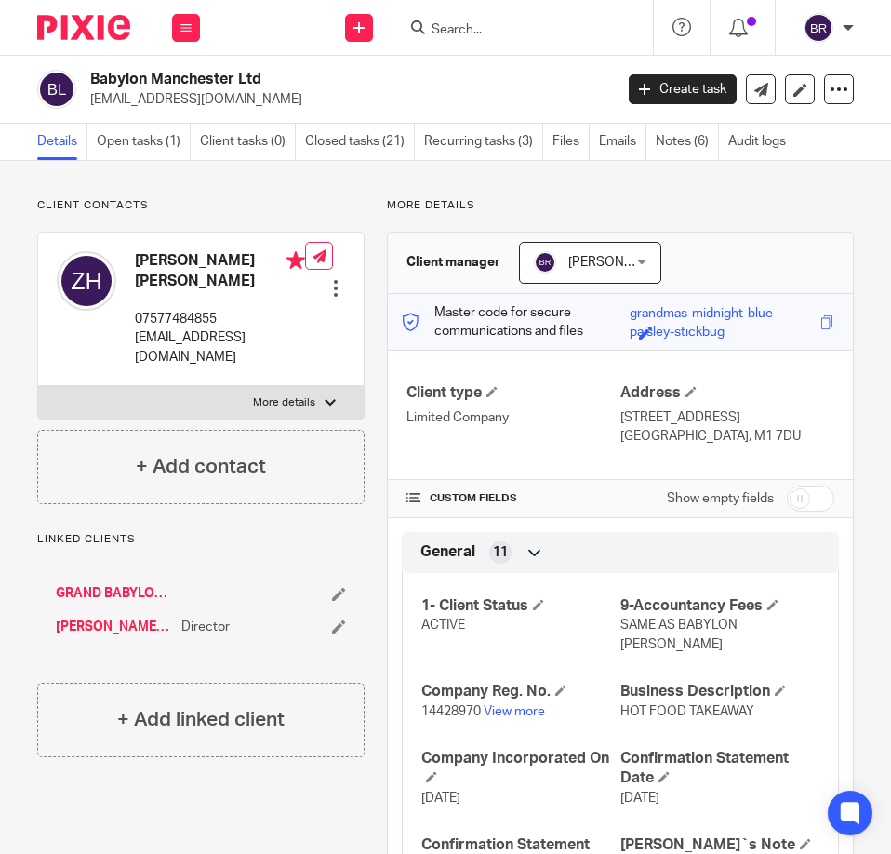
click at [476, 36] on input "Search" at bounding box center [513, 30] width 167 height 17
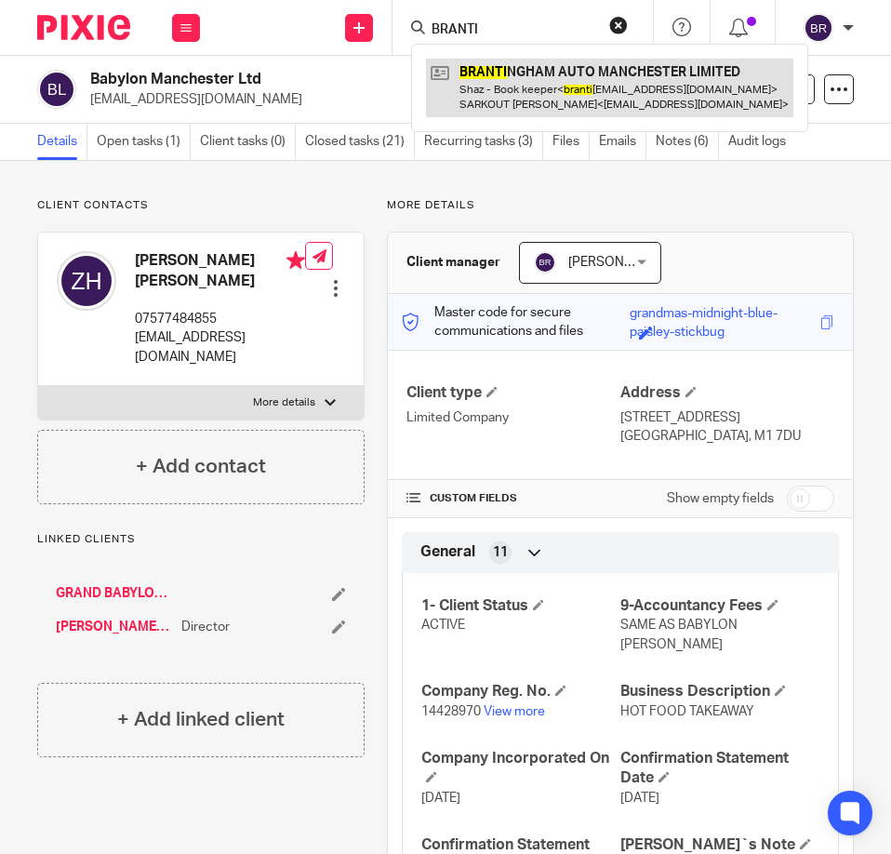
type input "BRANTI"
click at [580, 87] on link at bounding box center [609, 88] width 367 height 58
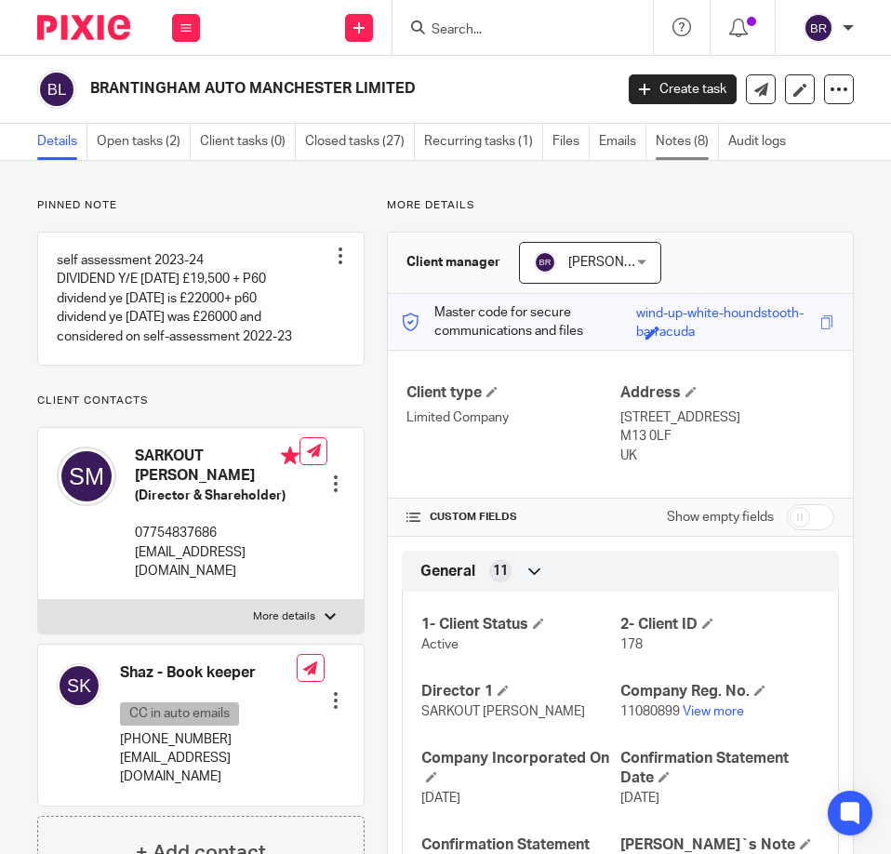
click at [673, 135] on link "Notes (8)" at bounding box center [687, 142] width 63 height 36
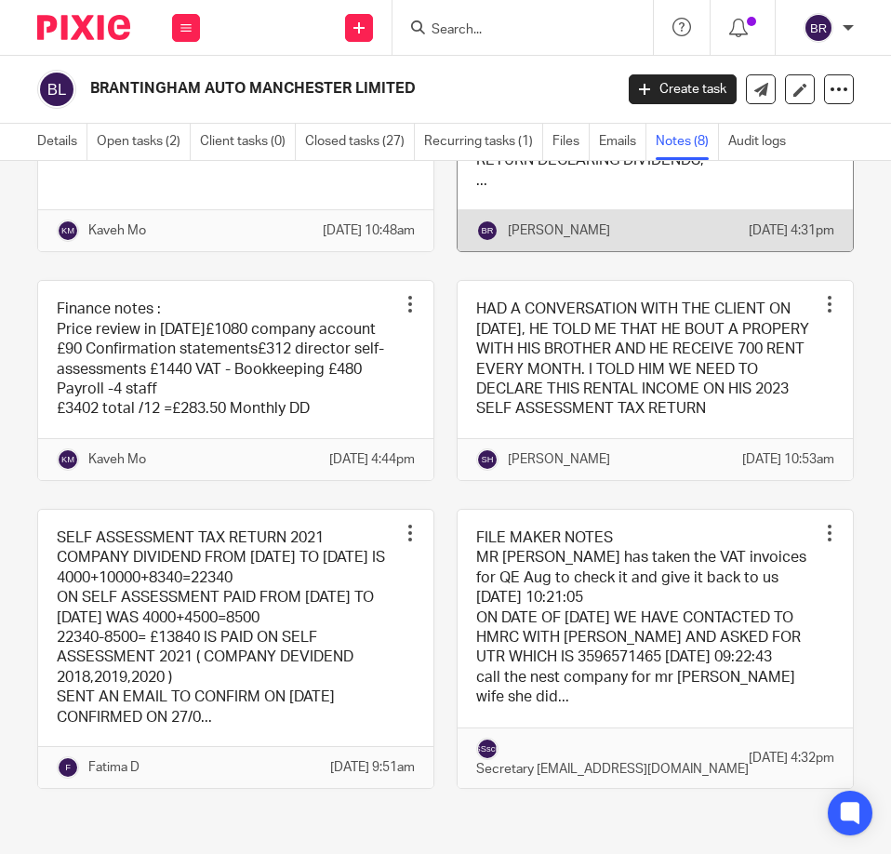
scroll to position [682, 0]
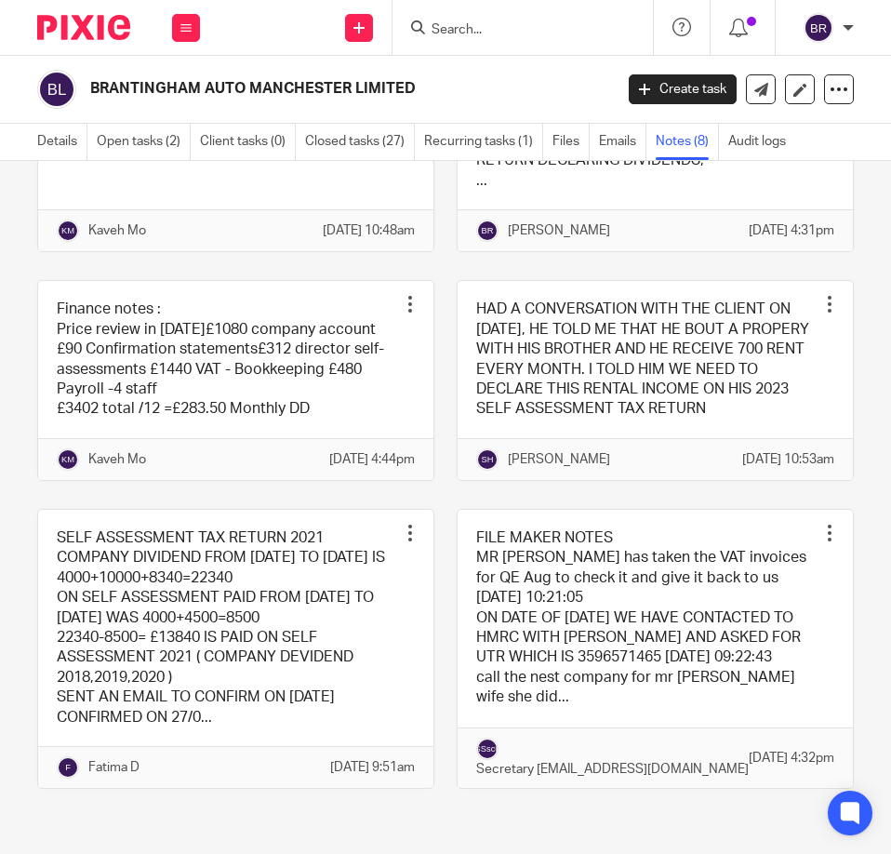
click at [504, 34] on input "Search" at bounding box center [513, 30] width 167 height 17
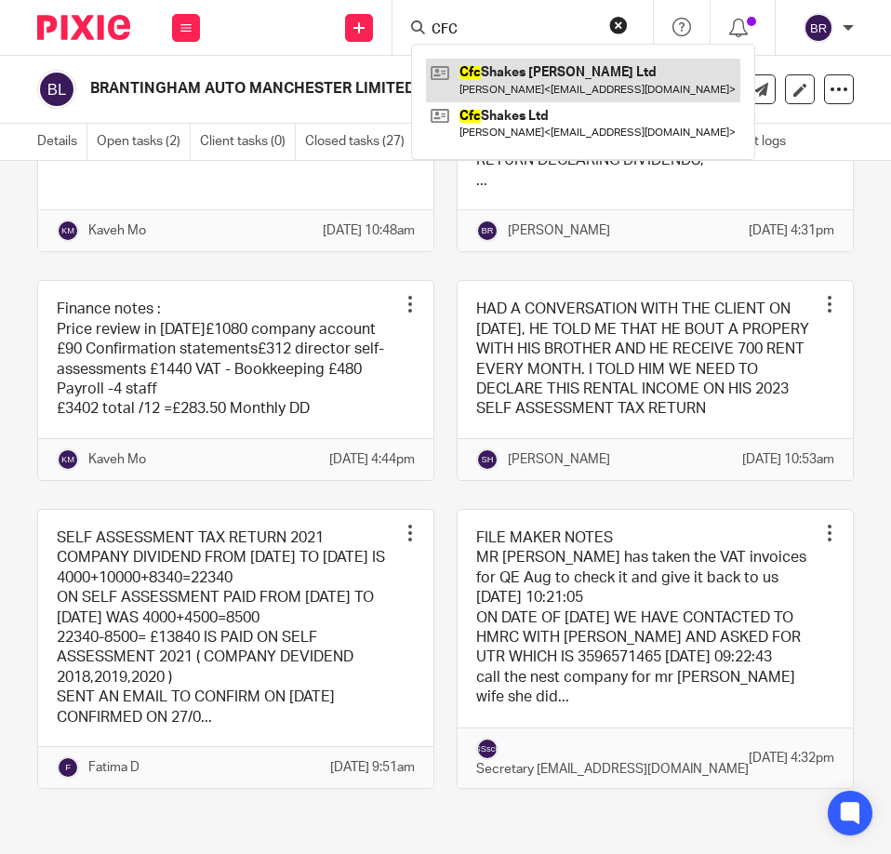
type input "CFC"
click at [566, 75] on link at bounding box center [583, 80] width 314 height 43
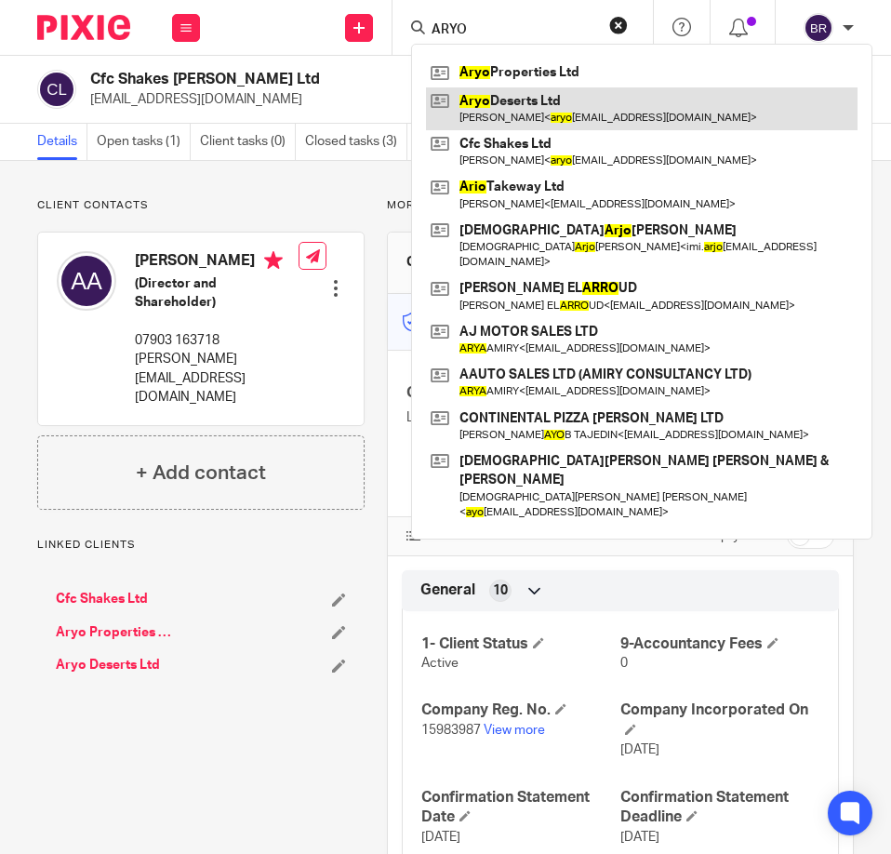
type input "ARYO"
click at [526, 97] on link at bounding box center [642, 108] width 432 height 43
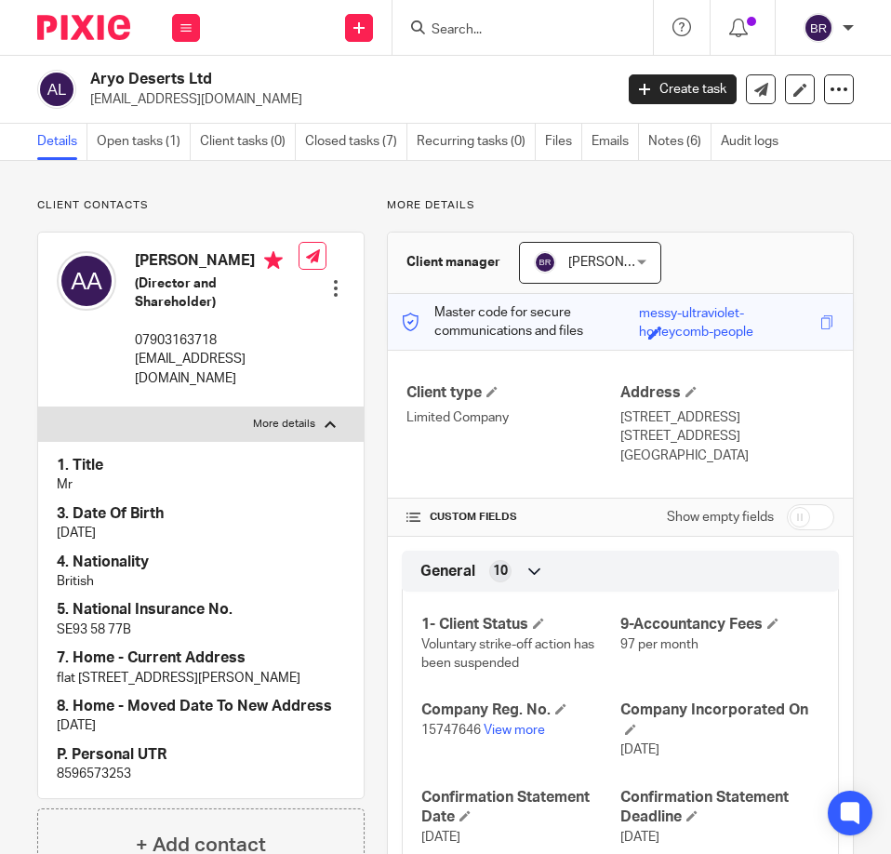
click at [121, 772] on p "8596573253" at bounding box center [201, 774] width 288 height 19
click at [120, 772] on p "8596573253" at bounding box center [201, 774] width 288 height 19
copy p "8596573253"
click at [520, 23] on input "Search" at bounding box center [513, 30] width 167 height 17
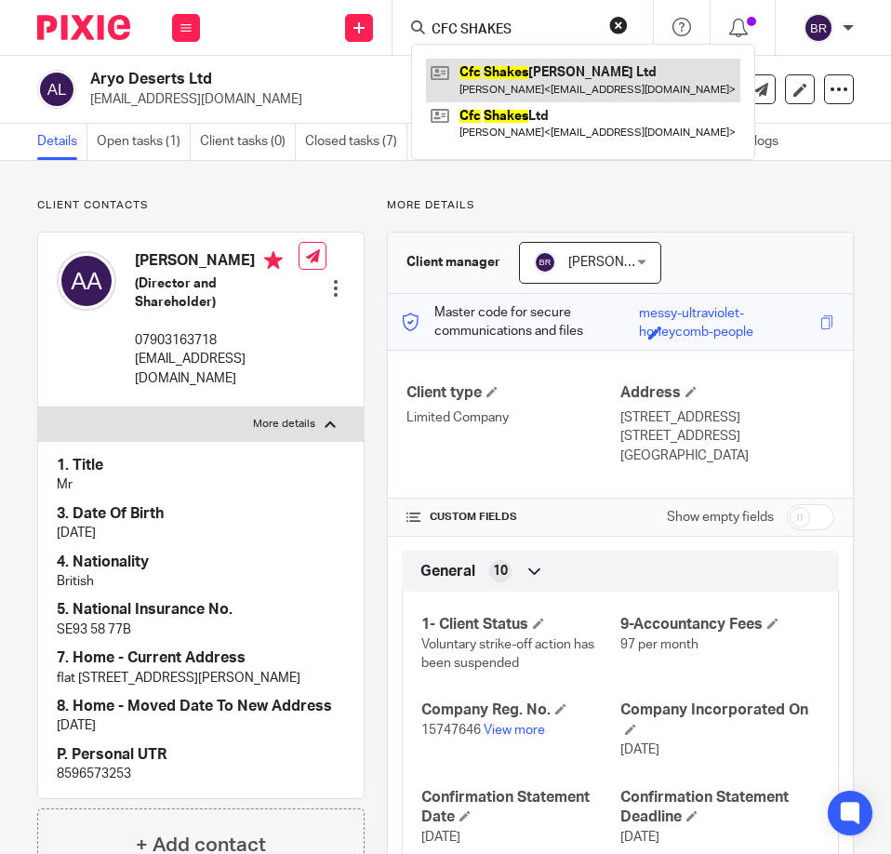
type input "CFC SHAKES"
click at [600, 88] on link at bounding box center [583, 80] width 314 height 43
click at [515, 73] on link at bounding box center [583, 80] width 314 height 43
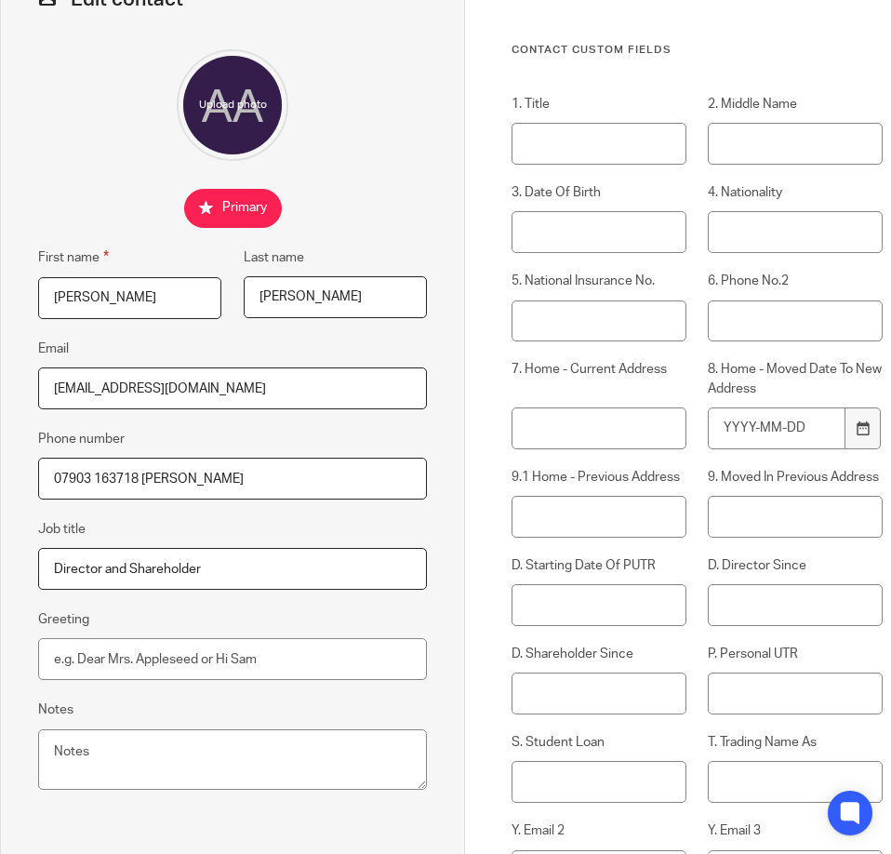
scroll to position [87, 0]
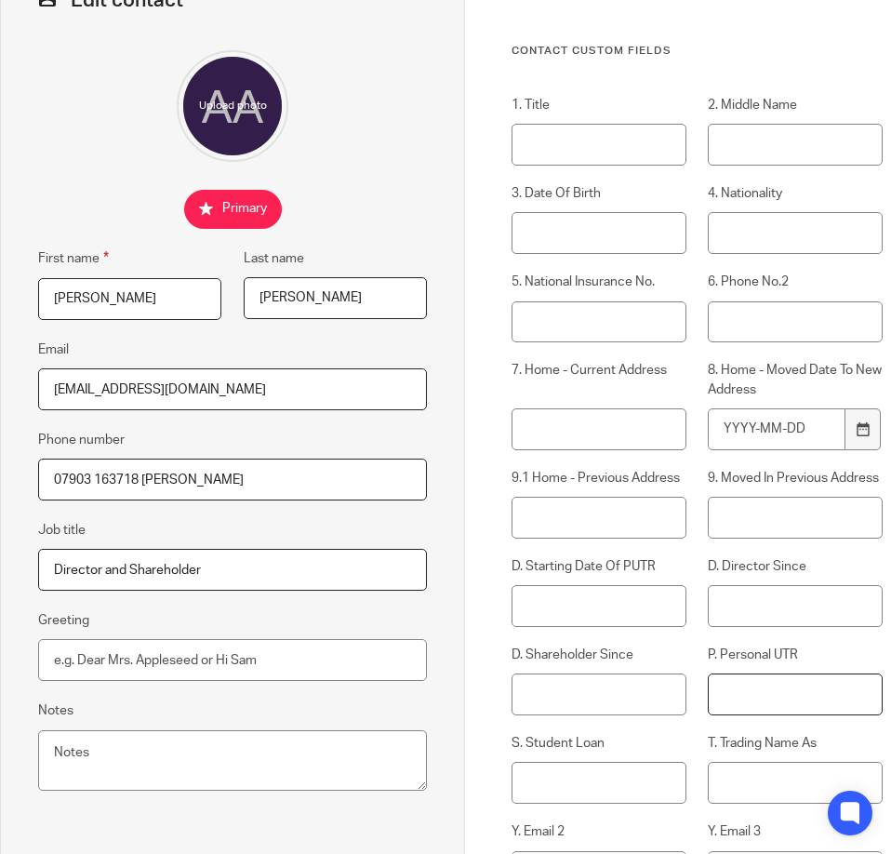
click at [759, 695] on input "P. Personal UTR" at bounding box center [795, 694] width 175 height 42
paste input "8596573253"
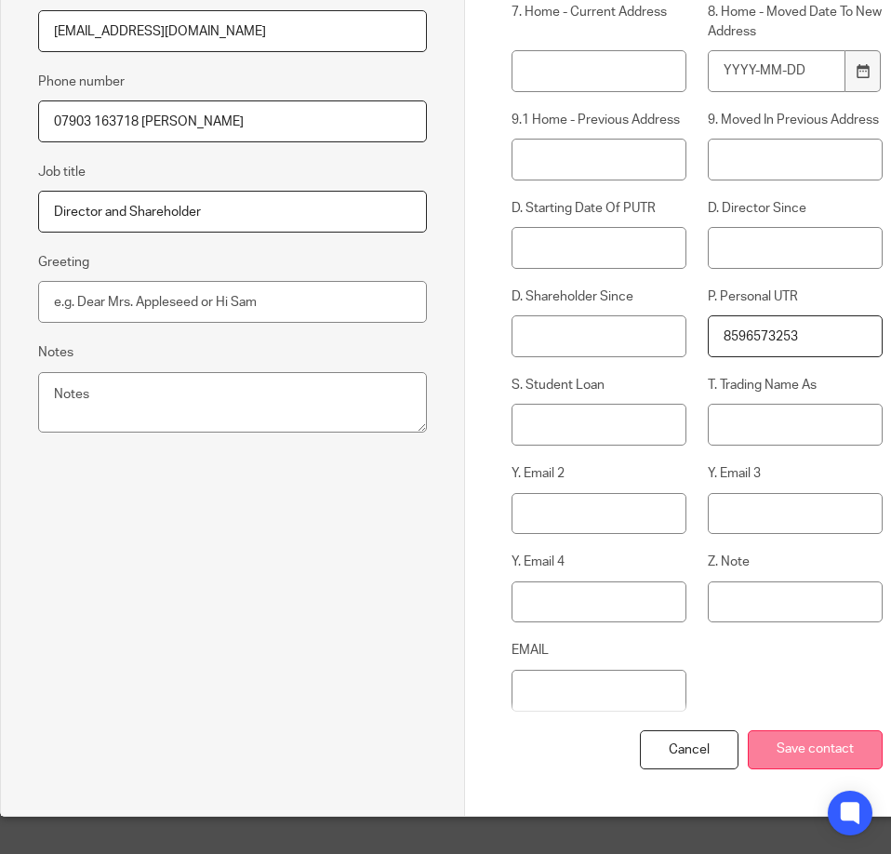
type input "8596573253"
click at [804, 730] on input "Save contact" at bounding box center [815, 750] width 135 height 40
click at [825, 742] on input "Save contact" at bounding box center [815, 750] width 135 height 40
